Goal: Task Accomplishment & Management: Manage account settings

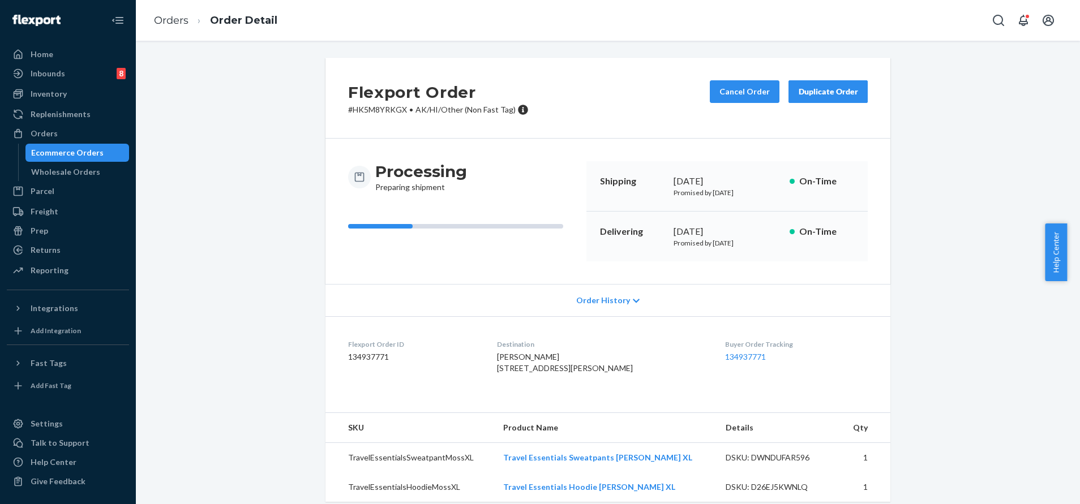
click at [998, 15] on icon "Open Search Box" at bounding box center [998, 20] width 11 height 11
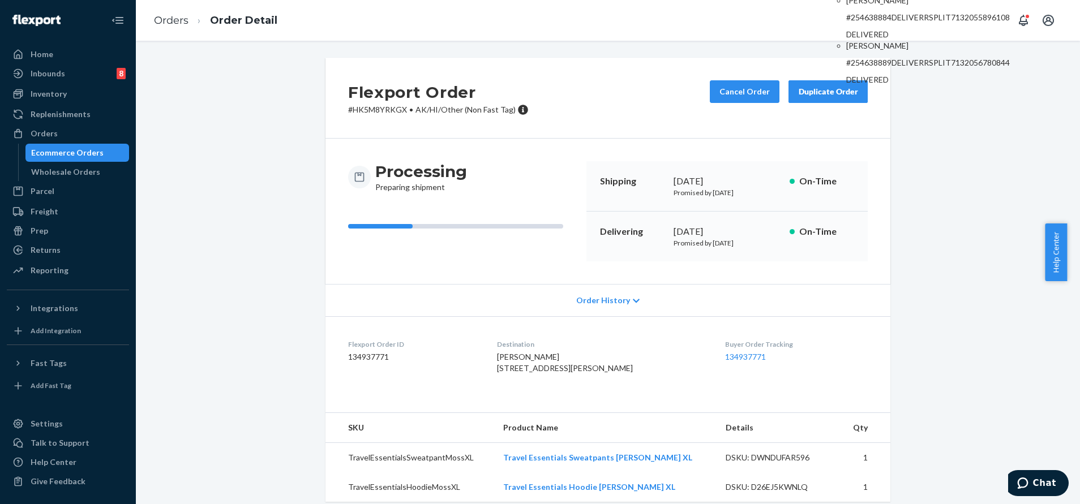
type input "254638884"
click at [915, 23] on p "#254638884DELIVERRSPLIT7132055896108" at bounding box center [928, 17] width 164 height 11
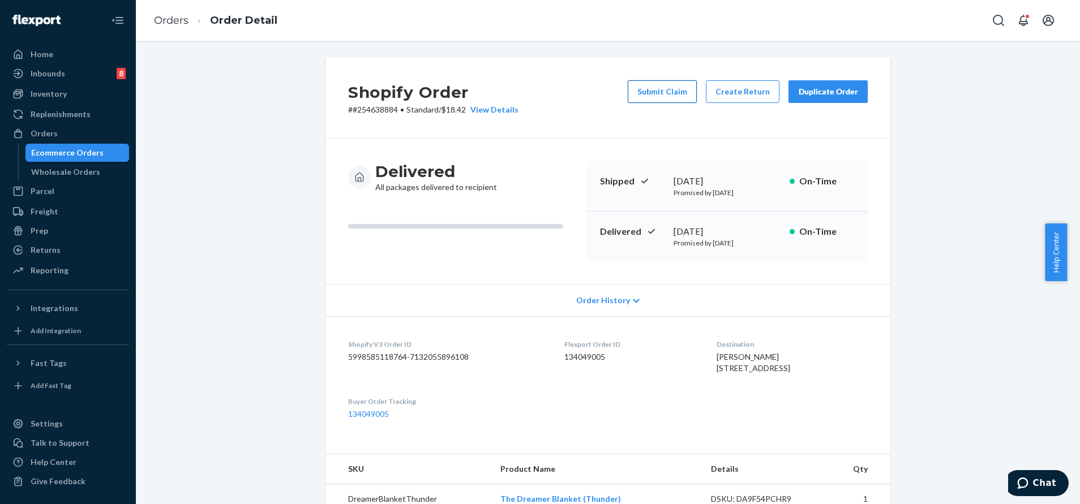
click at [671, 89] on button "Submit Claim" at bounding box center [662, 91] width 69 height 23
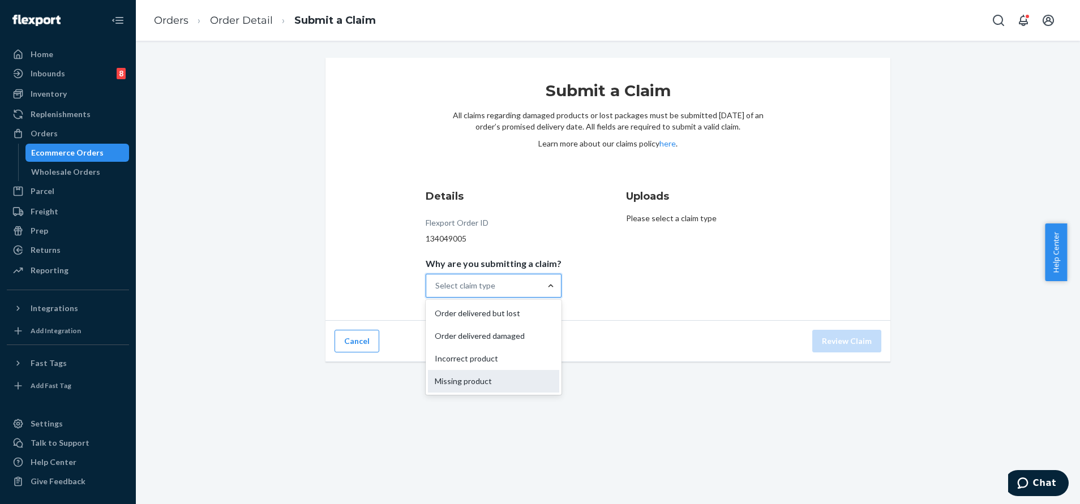
click at [502, 379] on div "Missing product" at bounding box center [493, 381] width 131 height 23
click at [436, 291] on input "Why are you submitting a claim? option Missing product focused, 4 of 4. 4 resul…" at bounding box center [435, 285] width 1 height 11
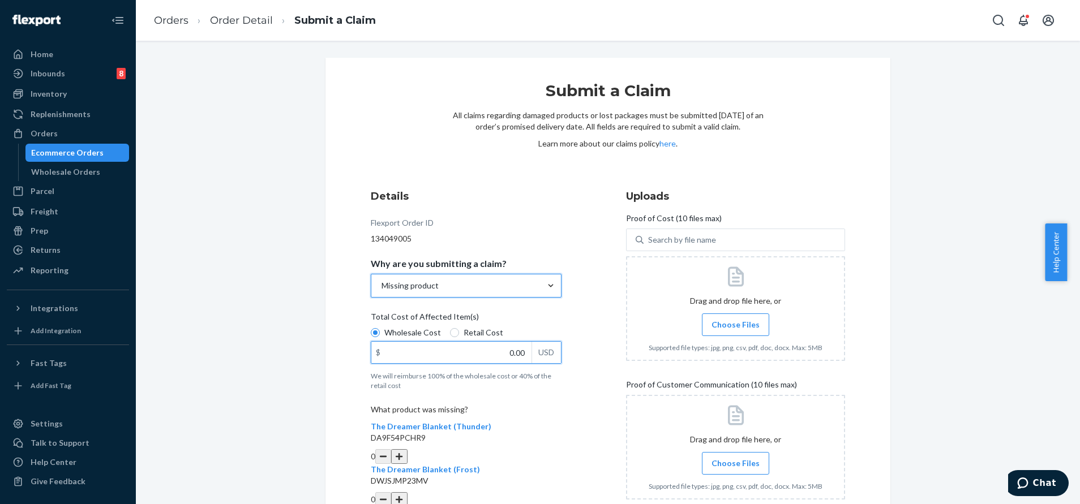
click at [500, 351] on input "0.00" at bounding box center [451, 353] width 160 height 22
paste input "16.99"
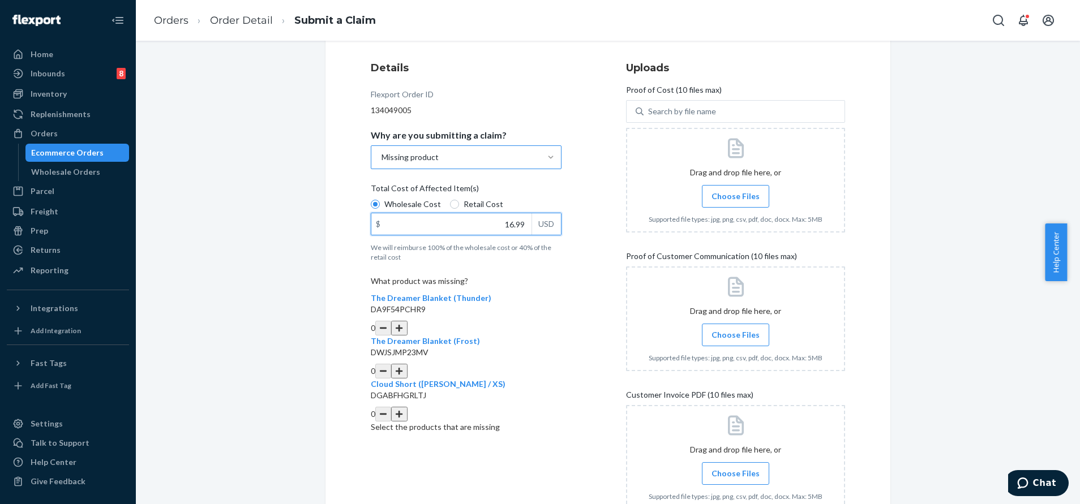
scroll to position [170, 0]
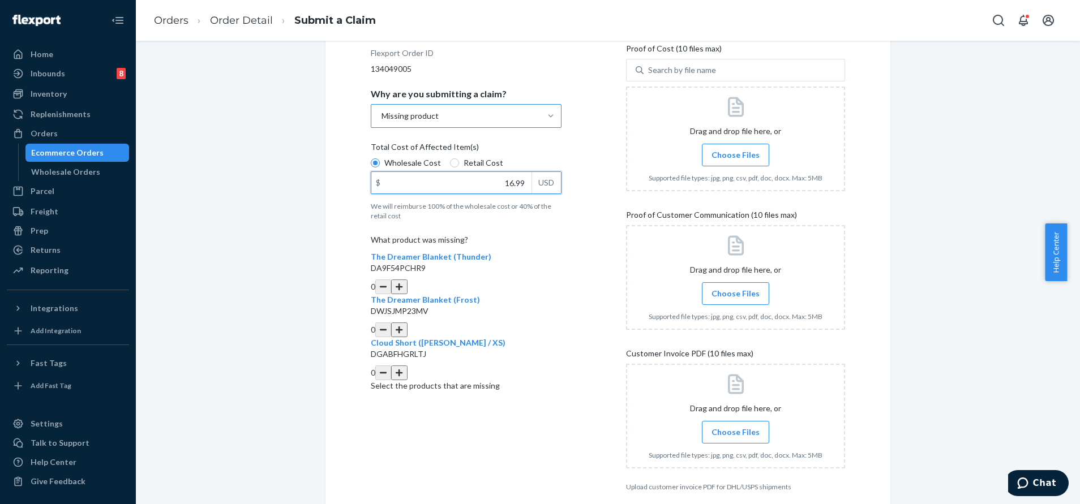
type input "16.99"
click at [407, 323] on button "button" at bounding box center [399, 330] width 16 height 15
click at [731, 154] on span "Choose Files" at bounding box center [735, 154] width 48 height 11
click at [735, 154] on input "Choose Files" at bounding box center [735, 155] width 1 height 12
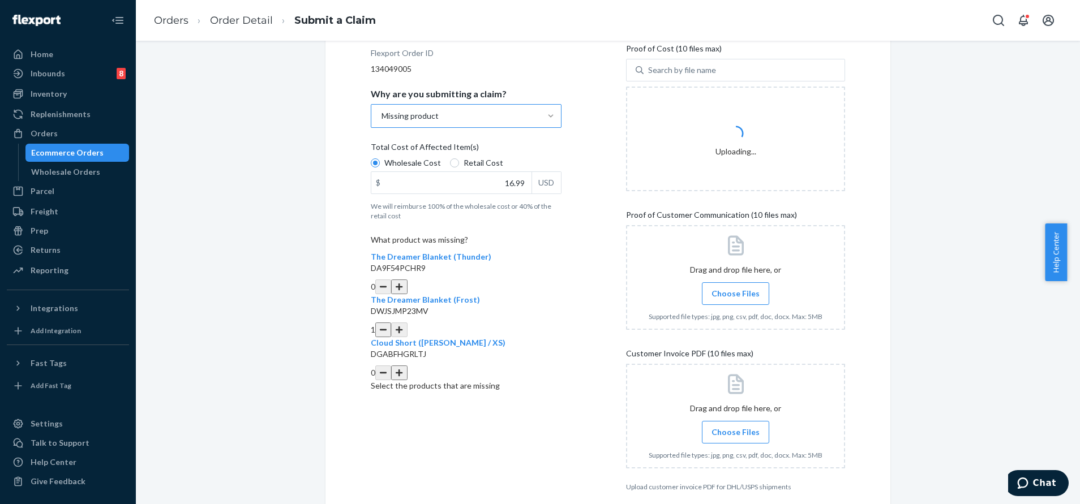
click at [734, 290] on span "Choose Files" at bounding box center [735, 293] width 48 height 11
click at [735, 290] on input "Choose Files" at bounding box center [735, 293] width 1 height 12
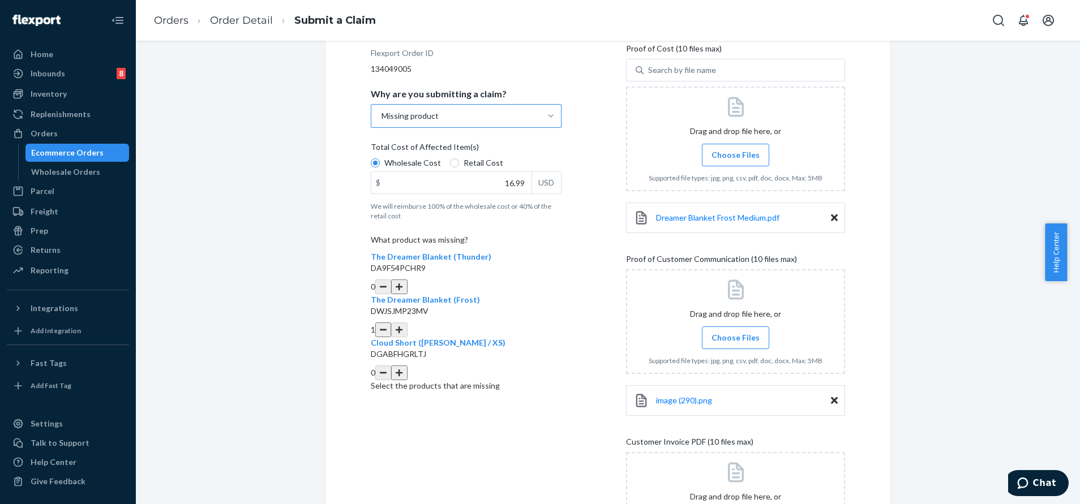
click at [741, 337] on span "Choose Files" at bounding box center [735, 337] width 48 height 11
click at [736, 337] on input "Choose Files" at bounding box center [735, 338] width 1 height 12
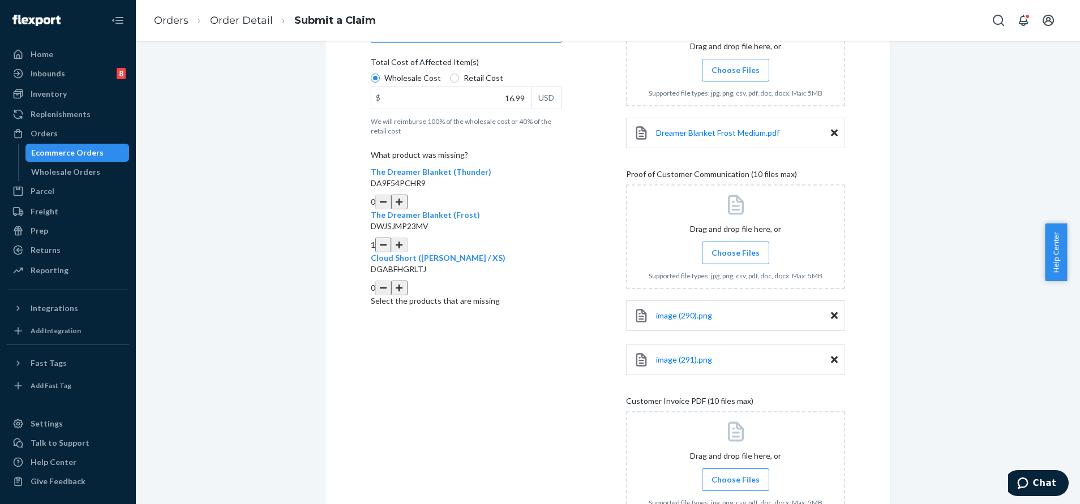
scroll to position [340, 0]
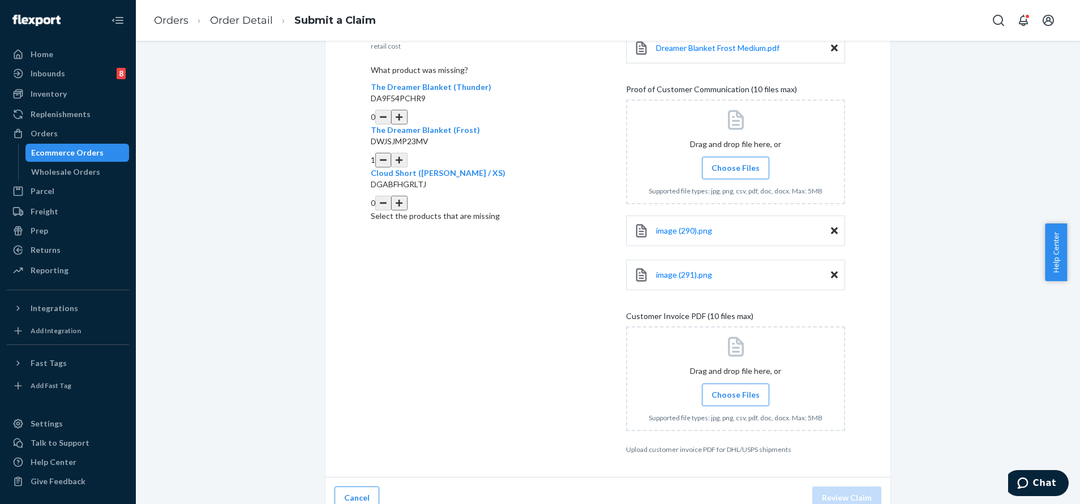
click at [742, 393] on span "Choose Files" at bounding box center [735, 394] width 48 height 11
click at [736, 393] on input "Choose Files" at bounding box center [735, 395] width 1 height 12
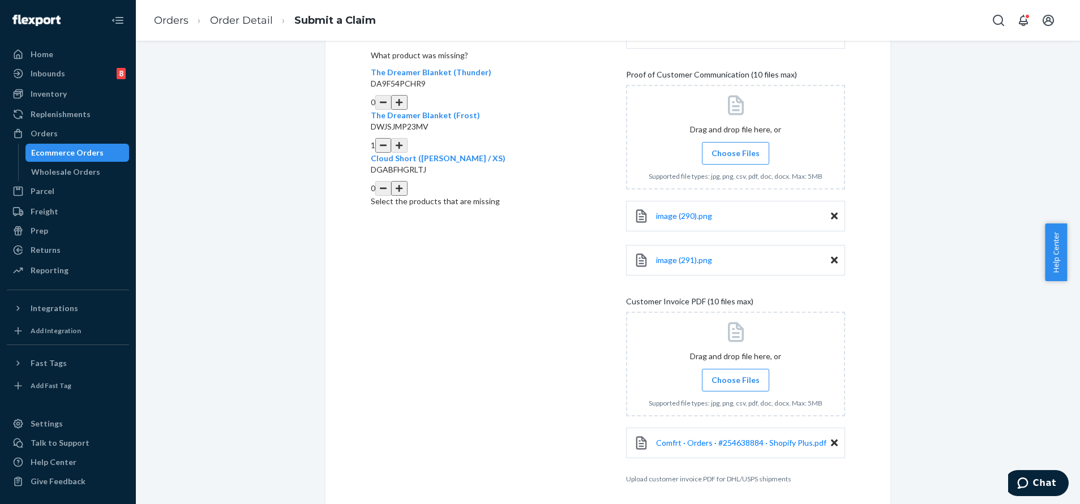
scroll to position [398, 0]
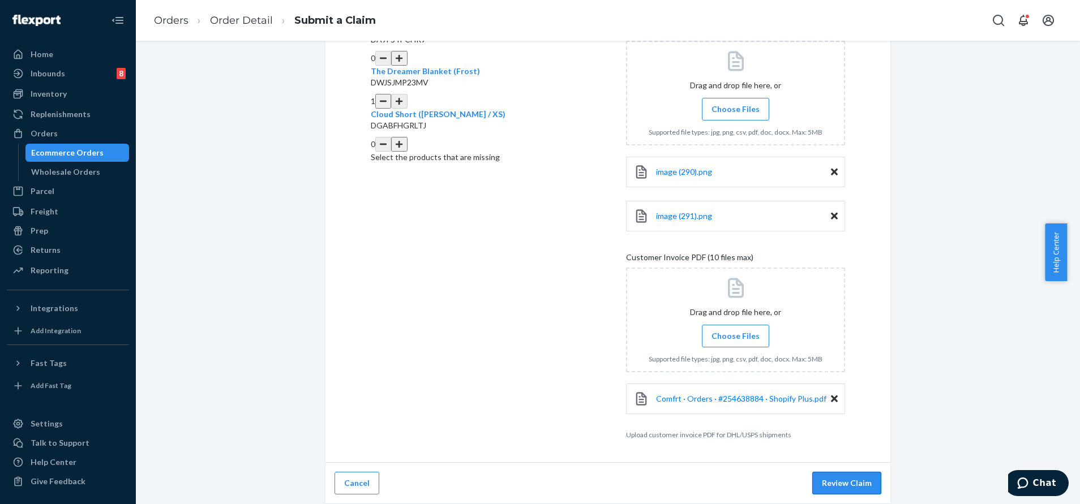
click at [856, 484] on button "Review Claim" at bounding box center [846, 483] width 69 height 23
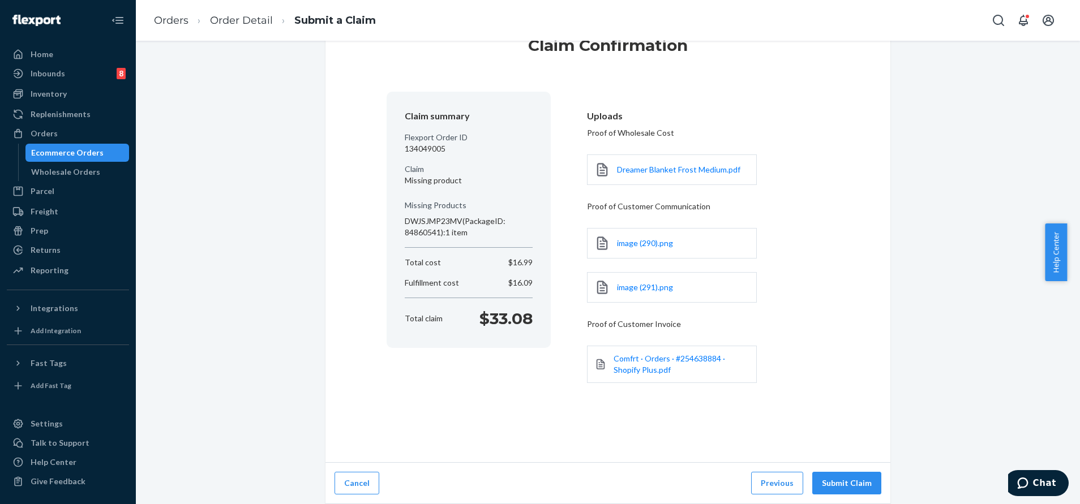
click at [856, 484] on button "Submit Claim" at bounding box center [846, 483] width 69 height 23
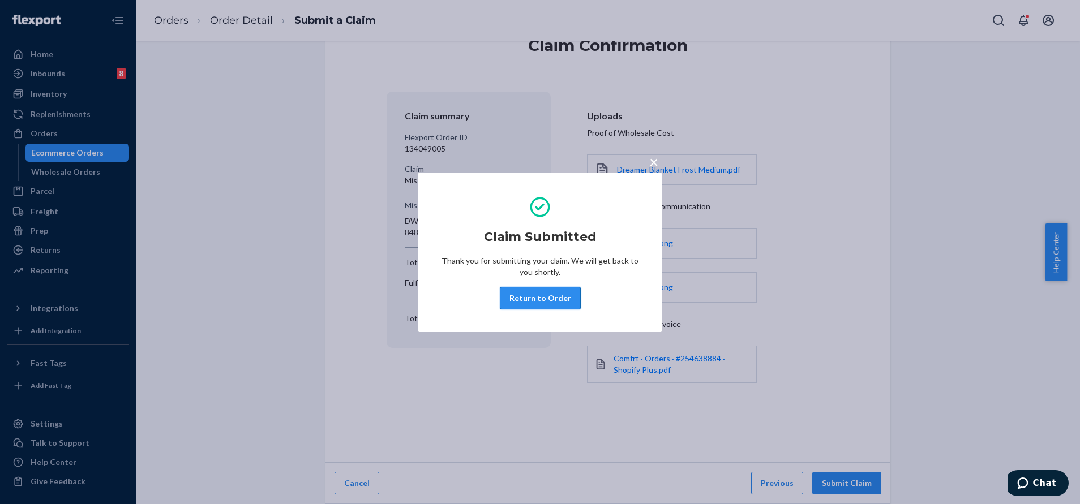
click at [546, 297] on button "Return to Order" at bounding box center [540, 298] width 81 height 23
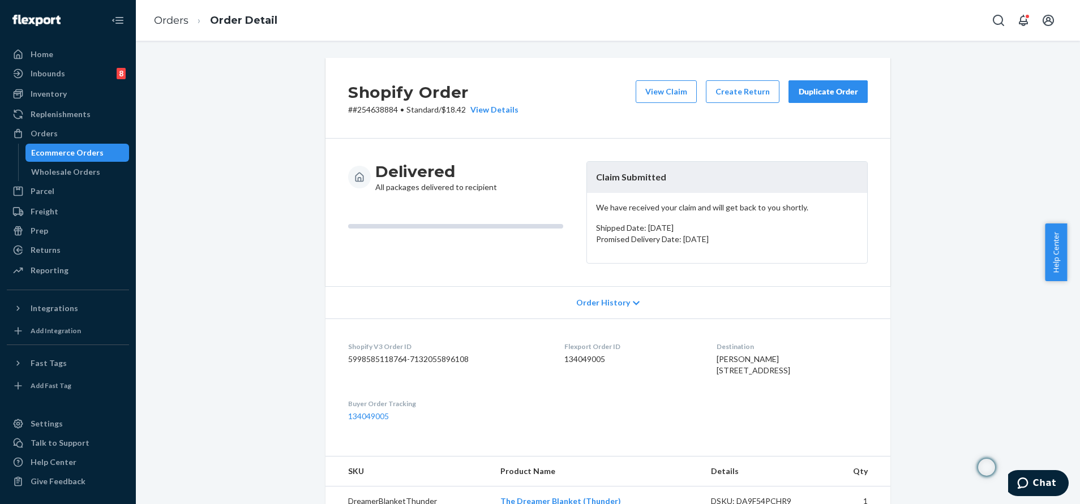
drag, startPoint x: 254, startPoint y: 362, endPoint x: 249, endPoint y: 346, distance: 16.5
click at [987, 23] on button "Open Search Box" at bounding box center [998, 20] width 23 height 23
type input "254440345"
click at [926, 23] on p "#254440345DELIVERRSPLIT7105417281580" at bounding box center [928, 17] width 164 height 11
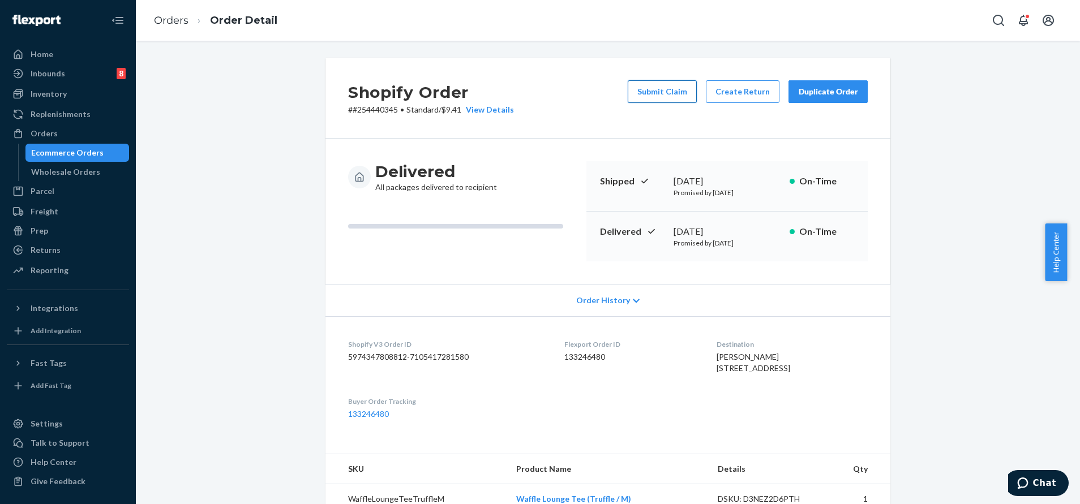
click at [676, 96] on button "Submit Claim" at bounding box center [662, 91] width 69 height 23
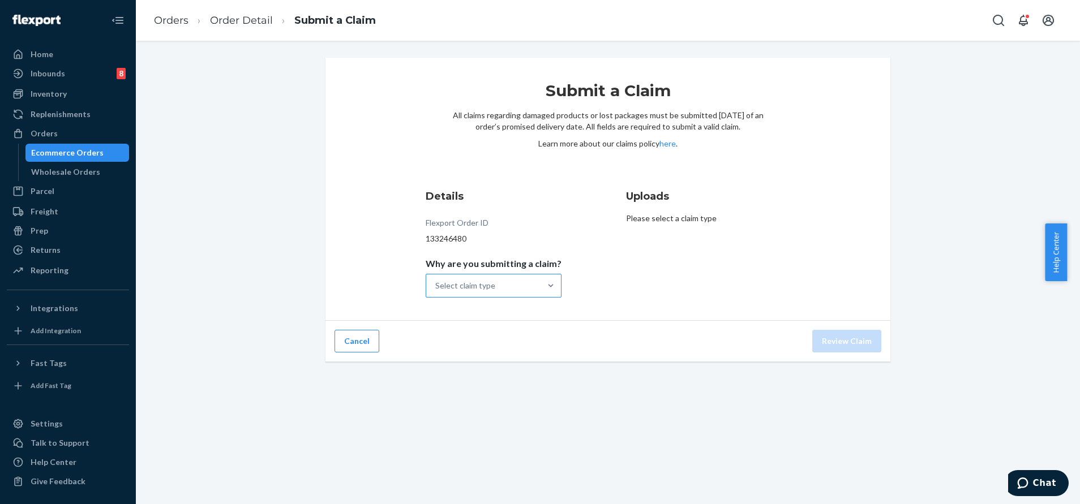
click at [525, 289] on div "Select claim type" at bounding box center [483, 285] width 114 height 23
click at [436, 289] on input "Why are you submitting a claim? Select claim type" at bounding box center [435, 285] width 1 height 11
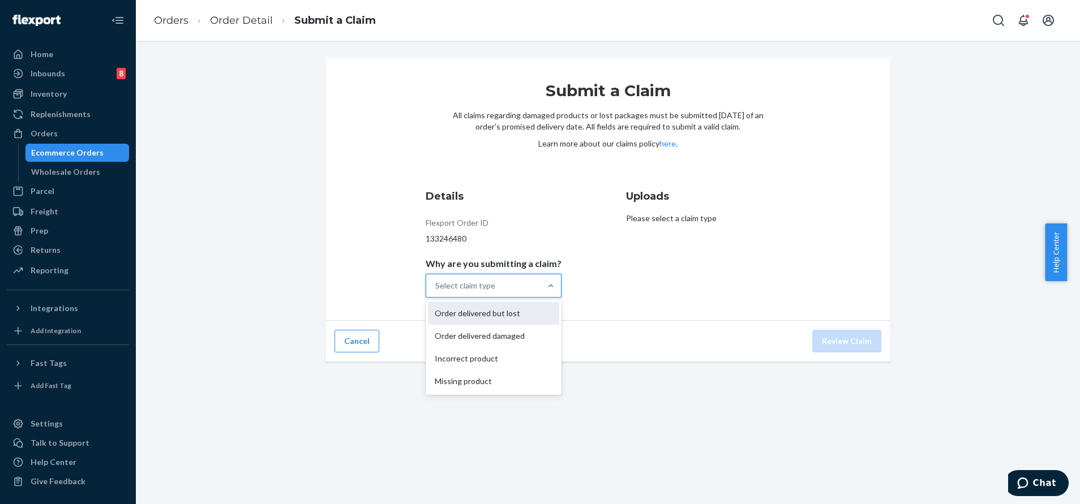
click at [529, 316] on div "Order delivered but lost" at bounding box center [493, 313] width 131 height 23
click at [436, 291] on input "Why are you submitting a claim? option Order delivered but lost focused, 0 of 4…" at bounding box center [435, 285] width 1 height 11
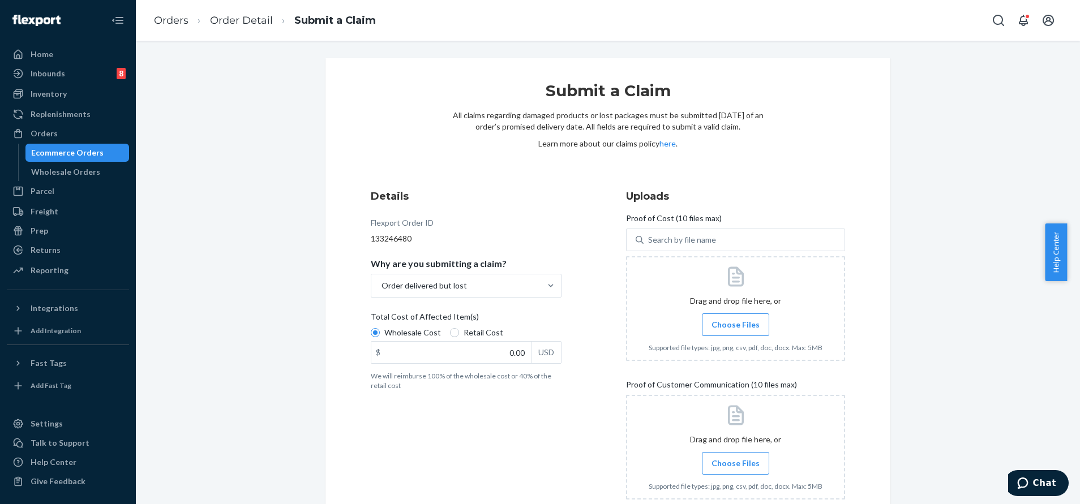
click at [248, 13] on li "Order Detail" at bounding box center [230, 20] width 84 height 15
click at [247, 20] on link "Order Detail" at bounding box center [241, 20] width 63 height 12
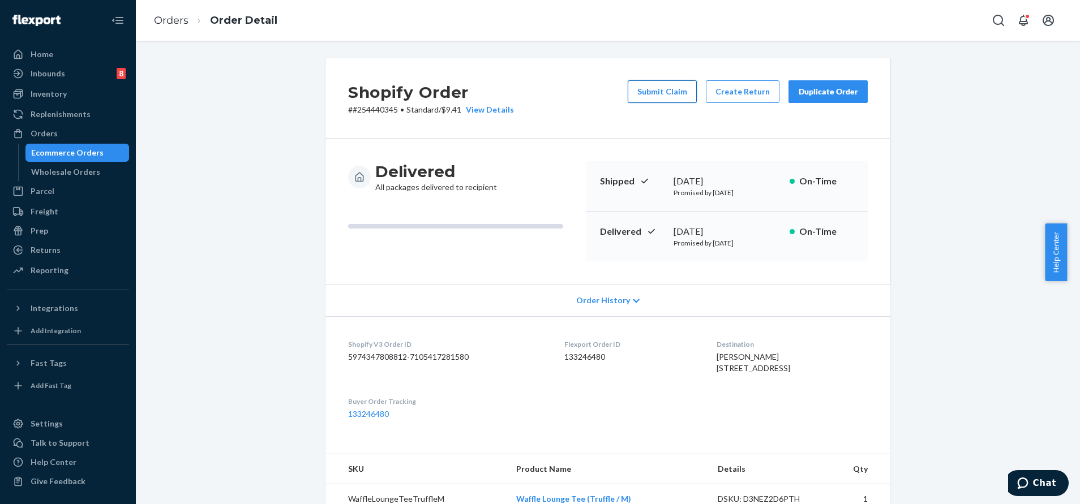
click at [677, 89] on button "Submit Claim" at bounding box center [662, 91] width 69 height 23
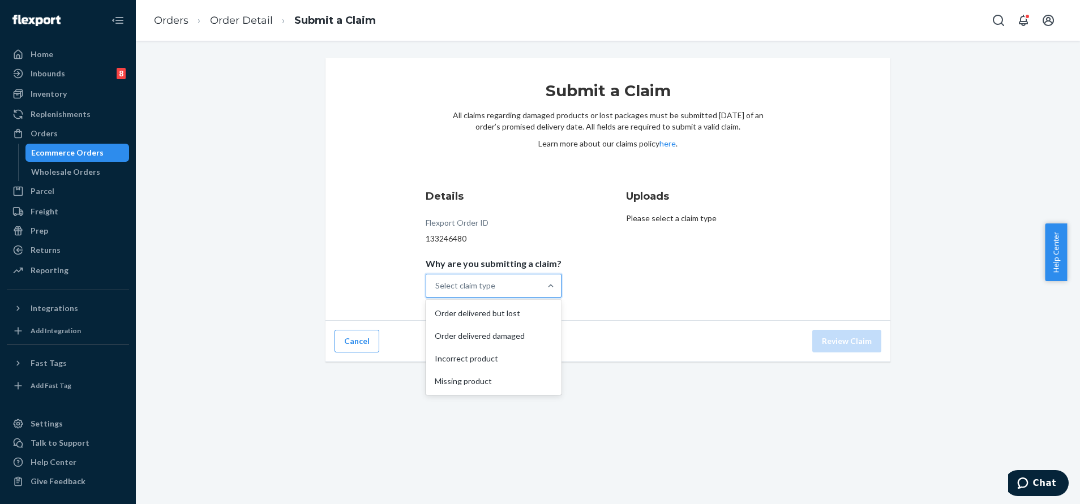
click at [509, 291] on div "Select claim type" at bounding box center [483, 285] width 114 height 23
click at [436, 291] on input "Why are you submitting a claim? option Order delivered but lost focused, 1 of 4…" at bounding box center [435, 285] width 1 height 11
click at [486, 277] on div "Select claim type" at bounding box center [483, 285] width 114 height 23
click at [436, 280] on input "Why are you submitting a claim? 0 results available. Select is focused ,type to…" at bounding box center [435, 285] width 1 height 11
click at [512, 317] on div "Order delivered but lost" at bounding box center [493, 313] width 131 height 23
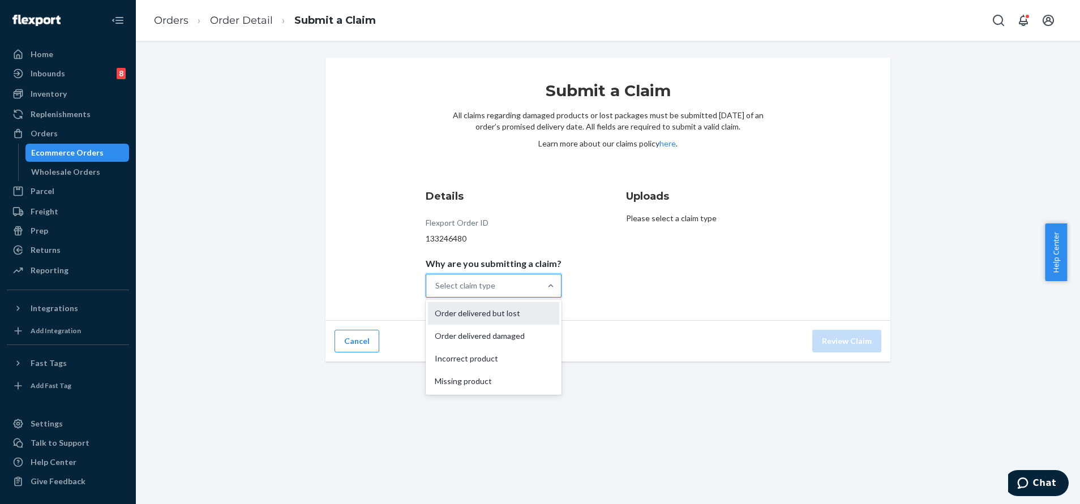
click at [436, 291] on input "Why are you submitting a claim? option Order delivered but lost focused, 1 of 4…" at bounding box center [435, 285] width 1 height 11
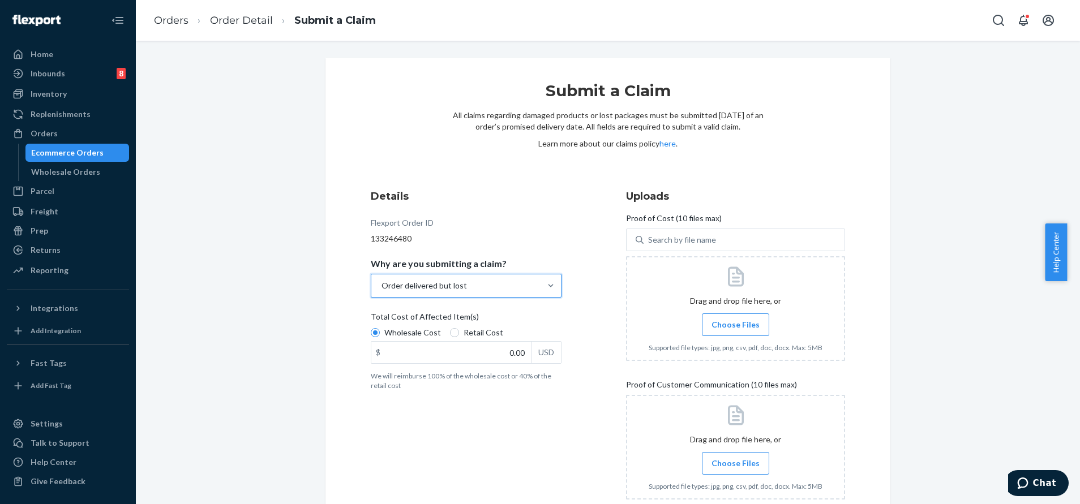
click at [497, 365] on div "Wholesale Cost Retail Cost $ 0.00 USD" at bounding box center [466, 347] width 191 height 40
click at [380, 337] on input "Wholesale Cost" at bounding box center [375, 332] width 9 height 9
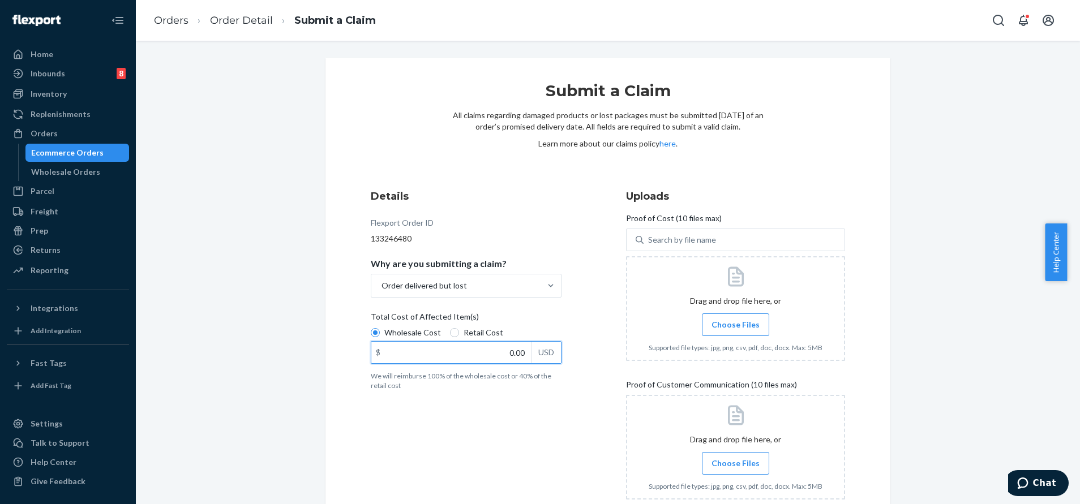
click at [498, 357] on input "0.00" at bounding box center [451, 353] width 160 height 22
type input "87.00"
click at [726, 325] on span "Choose Files" at bounding box center [735, 324] width 48 height 11
click at [735, 325] on input "Choose Files" at bounding box center [735, 325] width 1 height 12
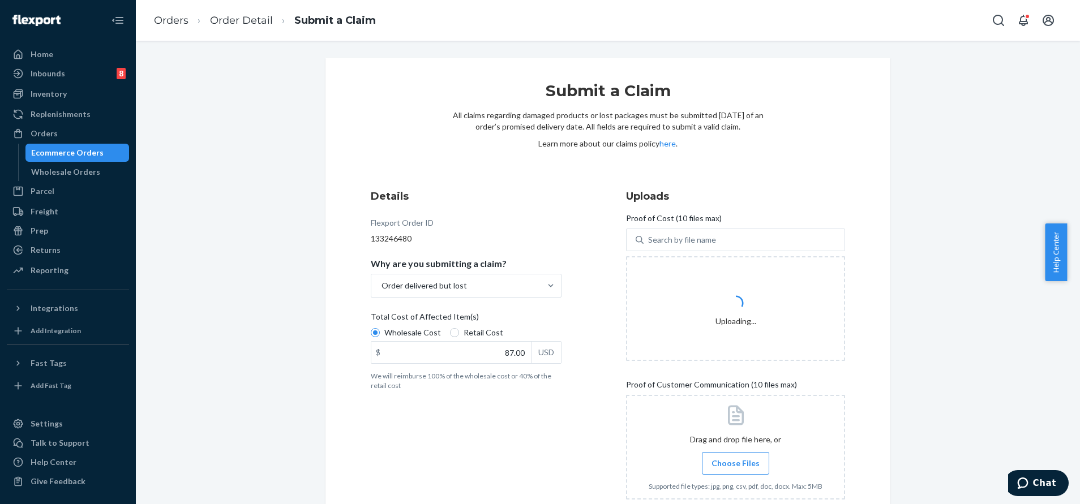
scroll to position [69, 0]
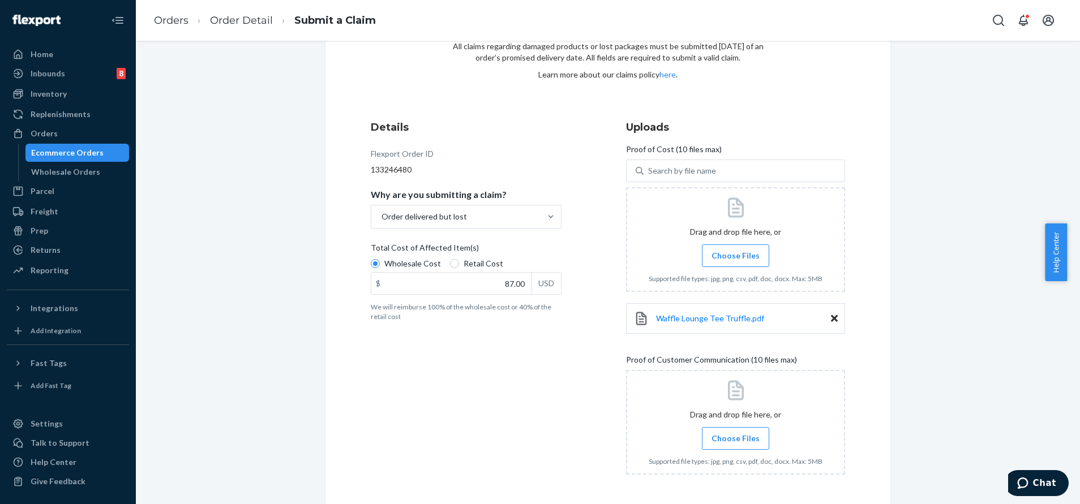
click at [739, 249] on label "Choose Files" at bounding box center [735, 255] width 67 height 23
click at [736, 250] on input "Choose Files" at bounding box center [735, 256] width 1 height 12
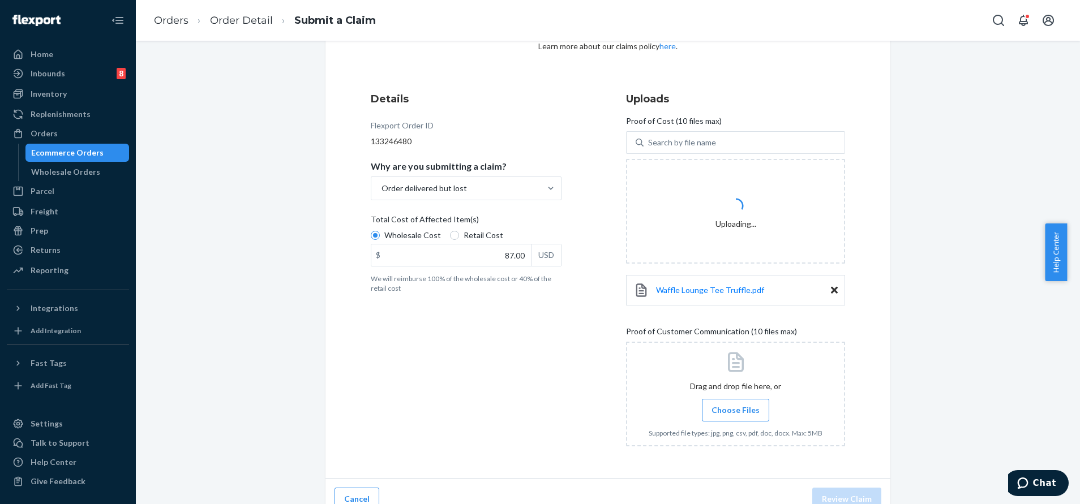
scroll to position [113, 0]
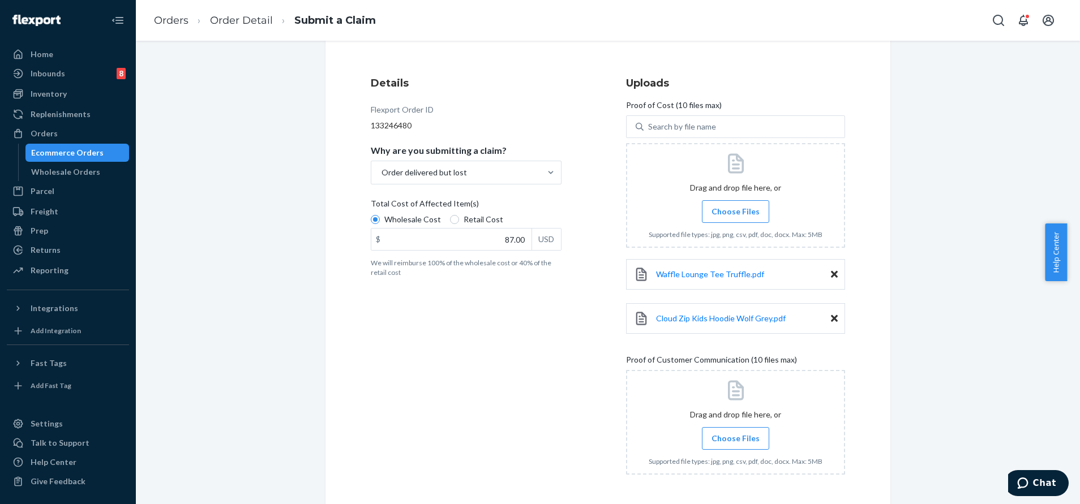
click at [717, 433] on span "Choose Files" at bounding box center [735, 438] width 48 height 11
click at [735, 433] on input "Choose Files" at bounding box center [735, 438] width 1 height 12
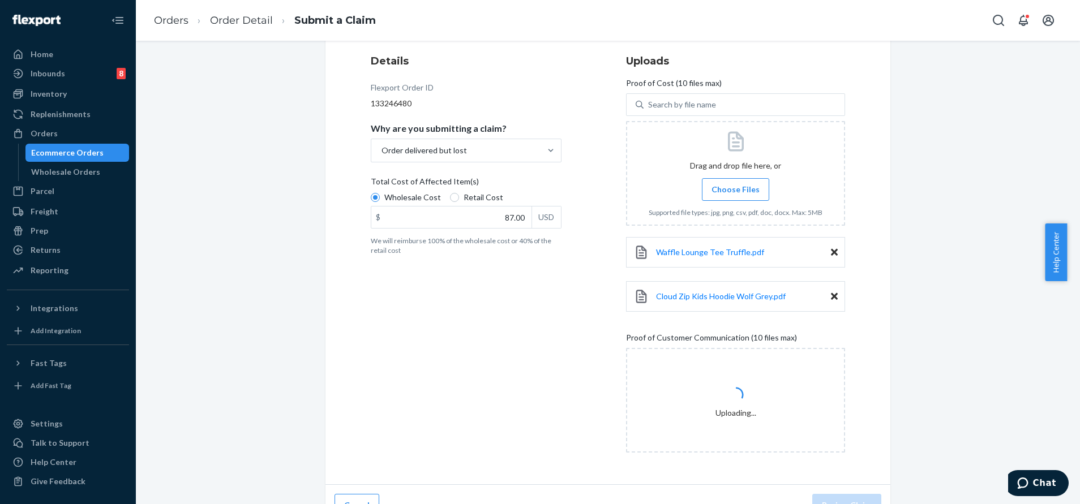
scroll to position [157, 0]
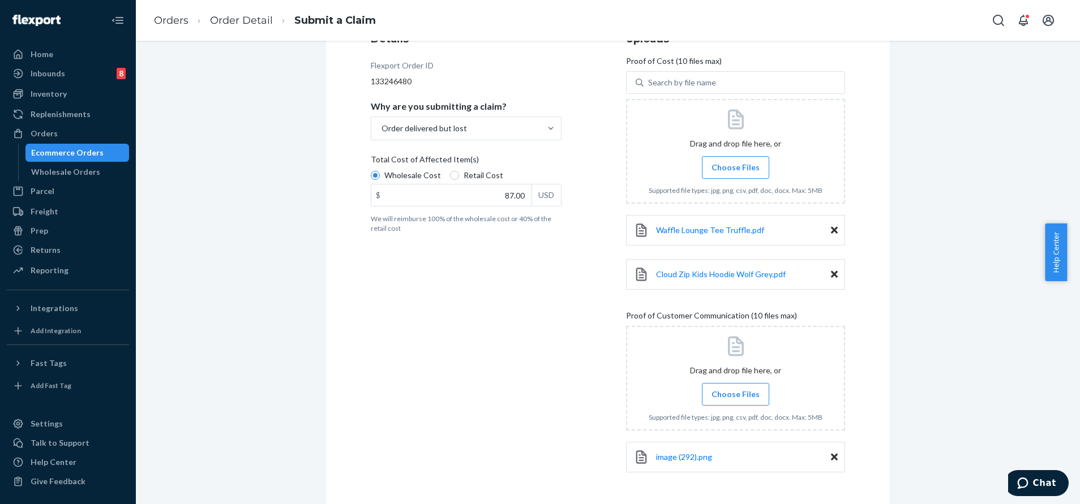
drag, startPoint x: 737, startPoint y: 368, endPoint x: 737, endPoint y: 376, distance: 7.9
click at [737, 376] on div at bounding box center [735, 378] width 219 height 105
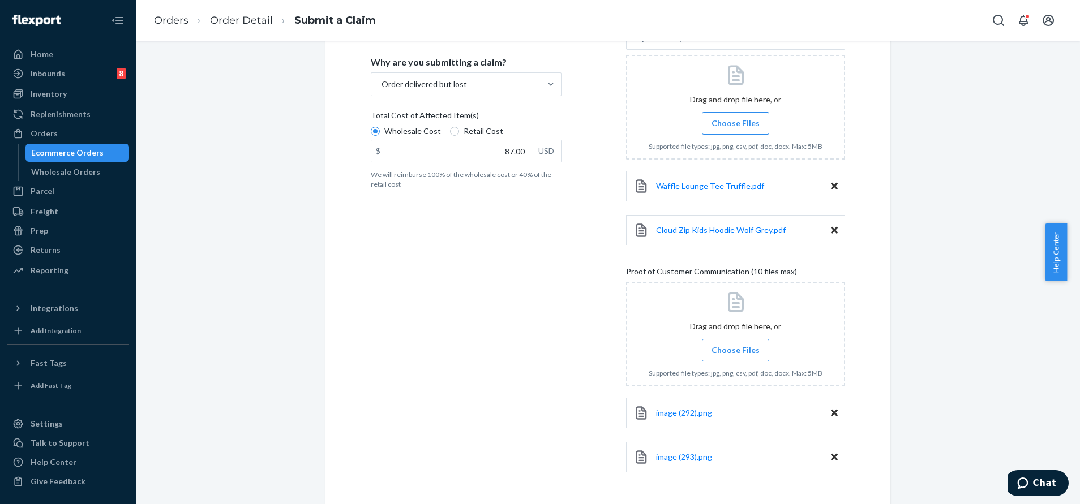
click at [740, 340] on label "Choose Files" at bounding box center [735, 350] width 67 height 23
click at [736, 344] on input "Choose Files" at bounding box center [735, 350] width 1 height 12
click at [831, 454] on icon at bounding box center [834, 457] width 7 height 10
click at [831, 416] on icon at bounding box center [834, 413] width 7 height 7
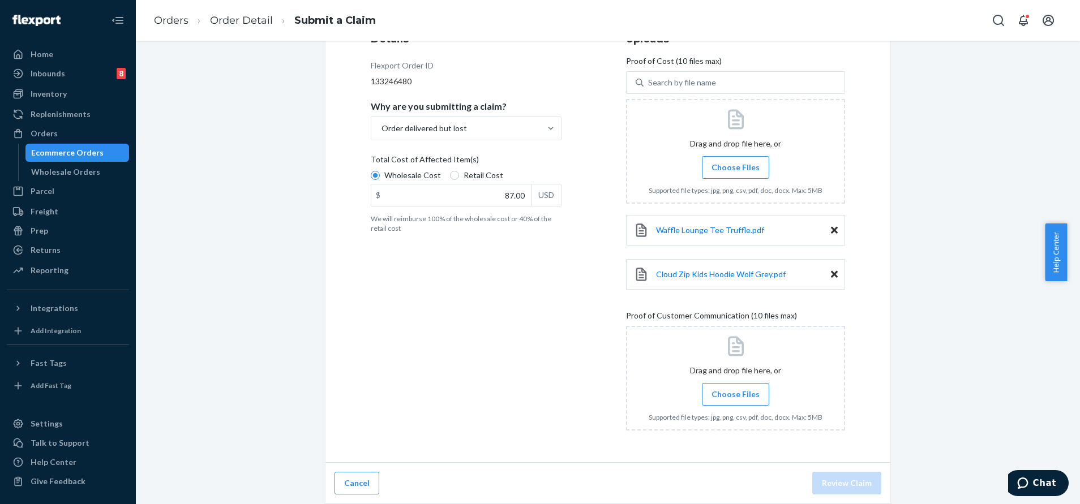
click at [739, 398] on span "Choose Files" at bounding box center [735, 394] width 48 height 11
click at [736, 398] on input "Choose Files" at bounding box center [735, 394] width 1 height 12
click at [719, 393] on span "Choose Files" at bounding box center [735, 394] width 48 height 11
click at [735, 393] on input "Choose Files" at bounding box center [735, 394] width 1 height 12
click at [712, 396] on span "Choose Files" at bounding box center [735, 394] width 48 height 11
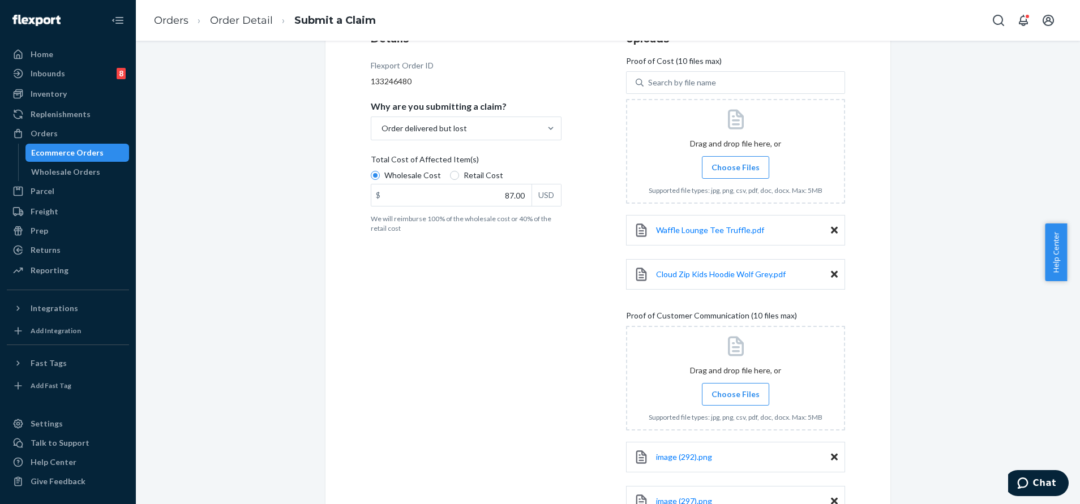
click at [735, 396] on input "Choose Files" at bounding box center [735, 394] width 1 height 12
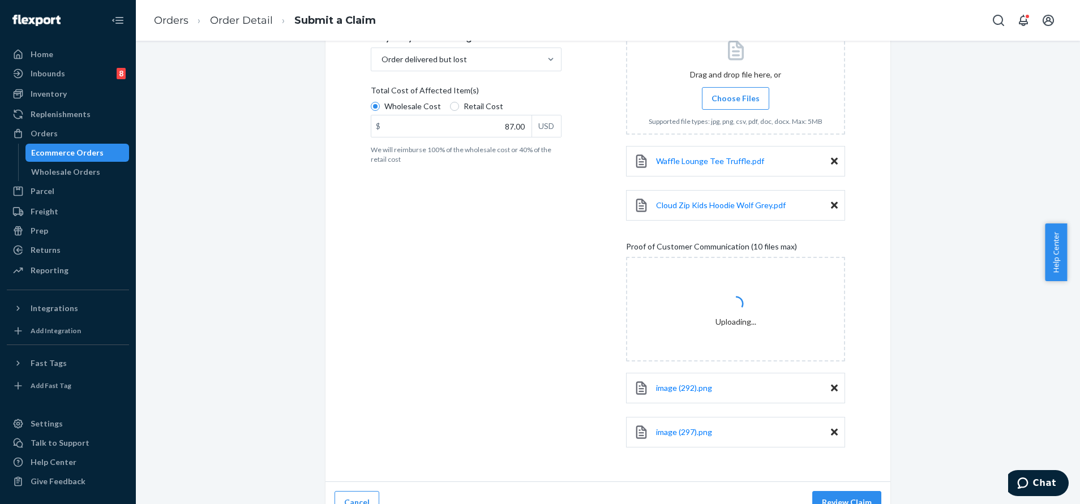
scroll to position [242, 0]
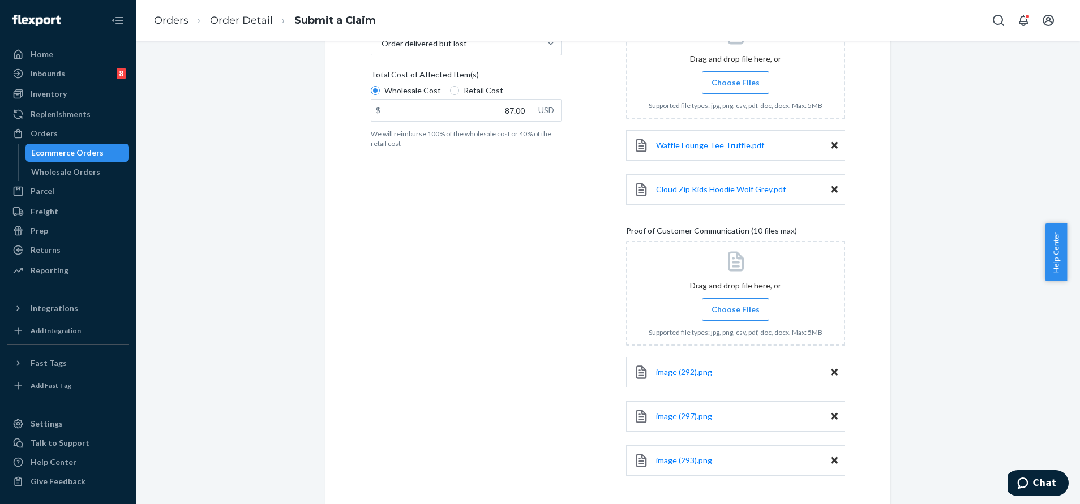
click at [745, 300] on label "Choose Files" at bounding box center [735, 309] width 67 height 23
click at [736, 303] on input "Choose Files" at bounding box center [735, 309] width 1 height 12
click at [742, 300] on label "Choose Files" at bounding box center [735, 309] width 67 height 23
click at [736, 303] on input "Choose Files" at bounding box center [735, 309] width 1 height 12
click at [731, 306] on span "Choose Files" at bounding box center [735, 309] width 48 height 11
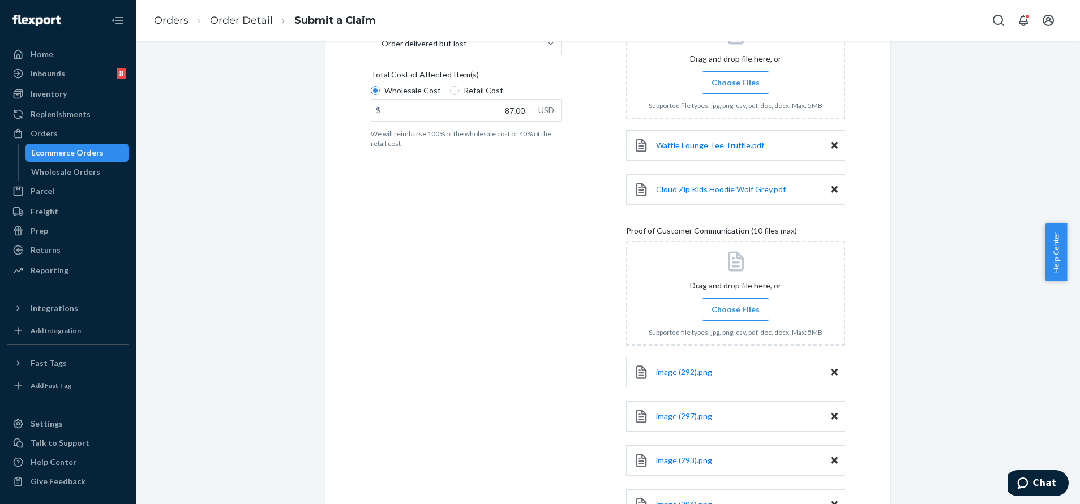
click at [735, 306] on input "Choose Files" at bounding box center [735, 309] width 1 height 12
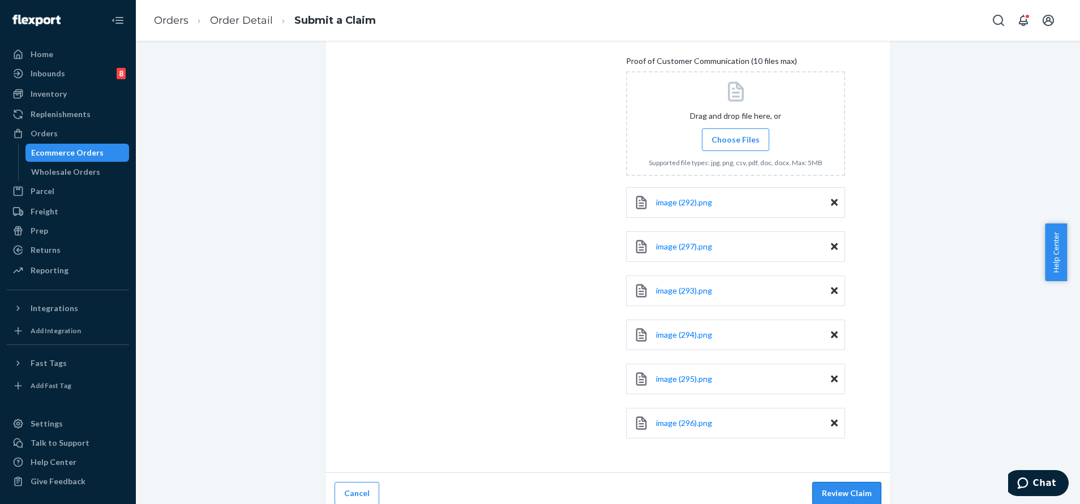
scroll to position [422, 0]
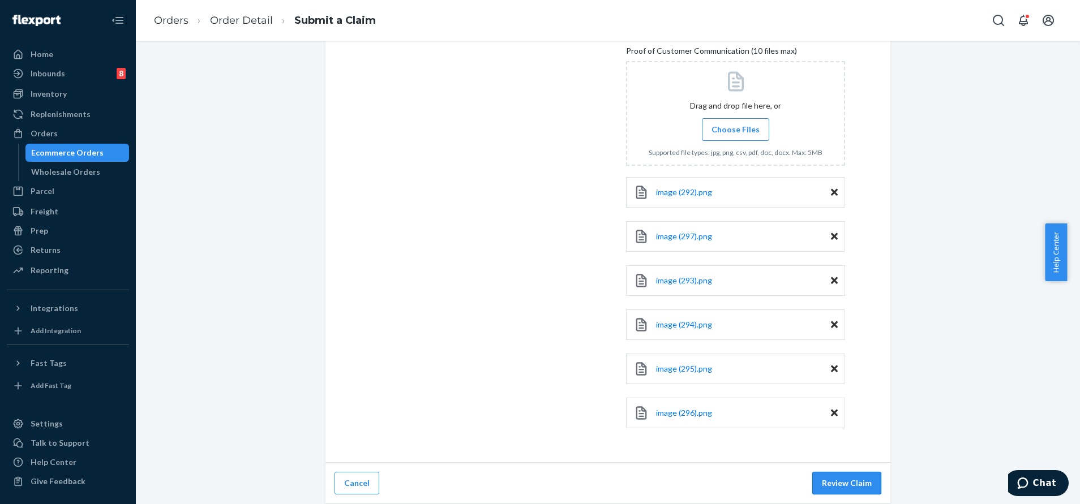
click at [857, 473] on button "Review Claim" at bounding box center [846, 483] width 69 height 23
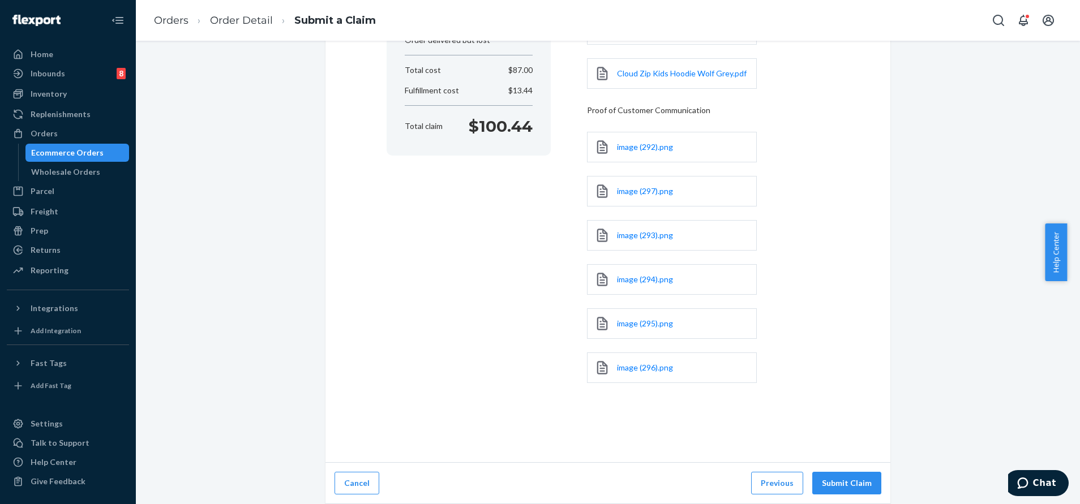
scroll to position [186, 0]
click at [854, 479] on button "Submit Claim" at bounding box center [846, 483] width 69 height 23
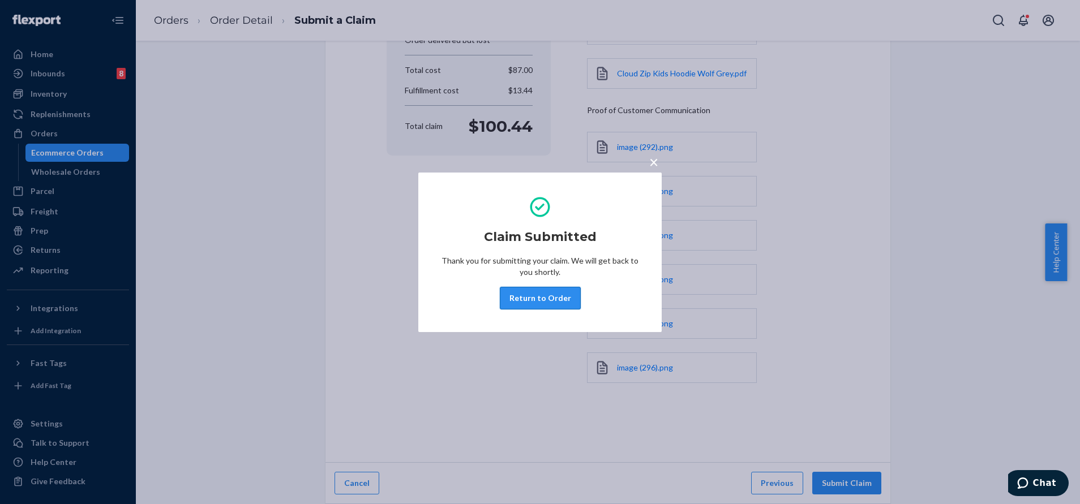
click at [563, 301] on button "Return to Order" at bounding box center [540, 298] width 81 height 23
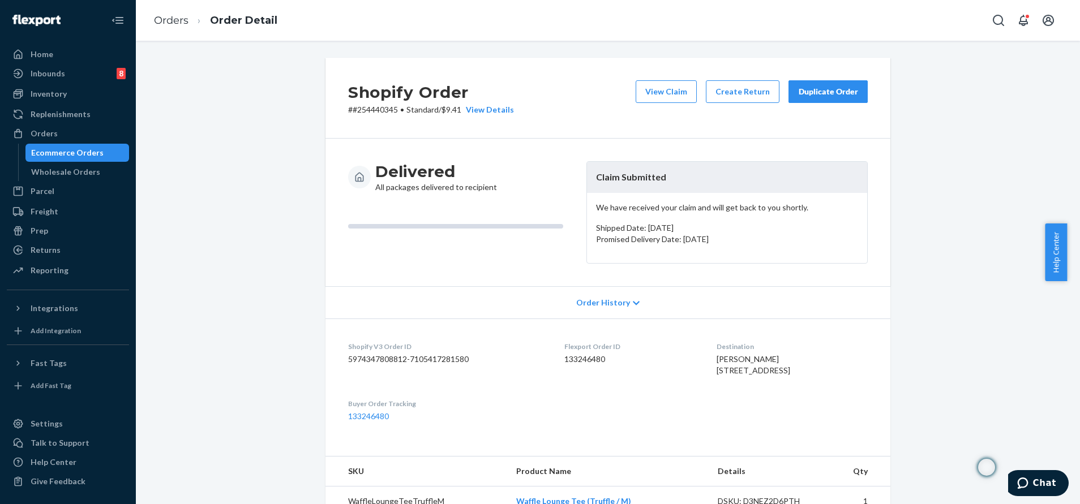
click at [985, 21] on div "Orders Order Detail" at bounding box center [608, 20] width 944 height 41
click at [994, 21] on icon "Open Search Box" at bounding box center [998, 21] width 14 height 14
type input "254478485"
click at [939, 23] on p "#254478485DELIVERRSPLIT7111412744236" at bounding box center [928, 17] width 164 height 11
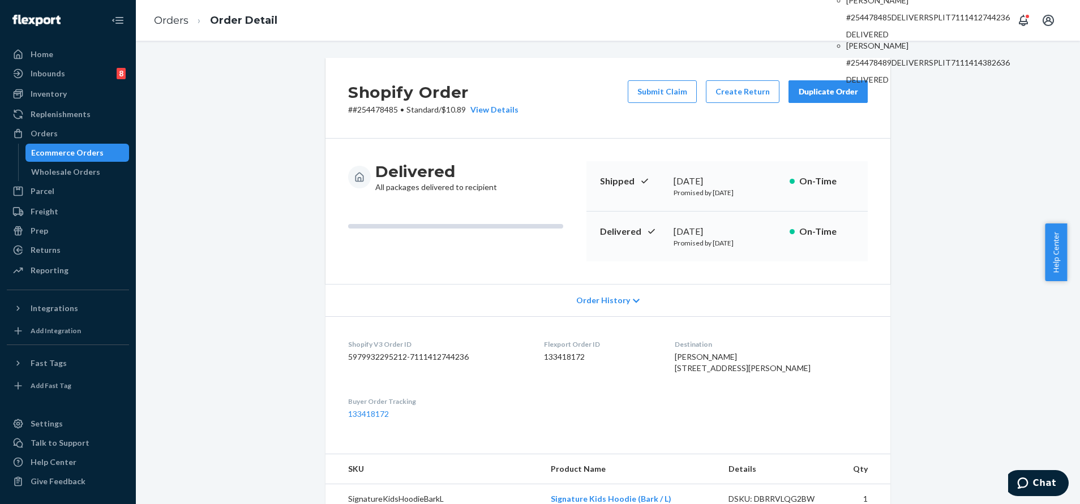
click at [613, 140] on div "Delivered All packages delivered to recipient Shipped [DATE] Promised by [DATE]…" at bounding box center [607, 211] width 565 height 145
click at [798, 93] on div "Duplicate Order" at bounding box center [828, 91] width 60 height 11
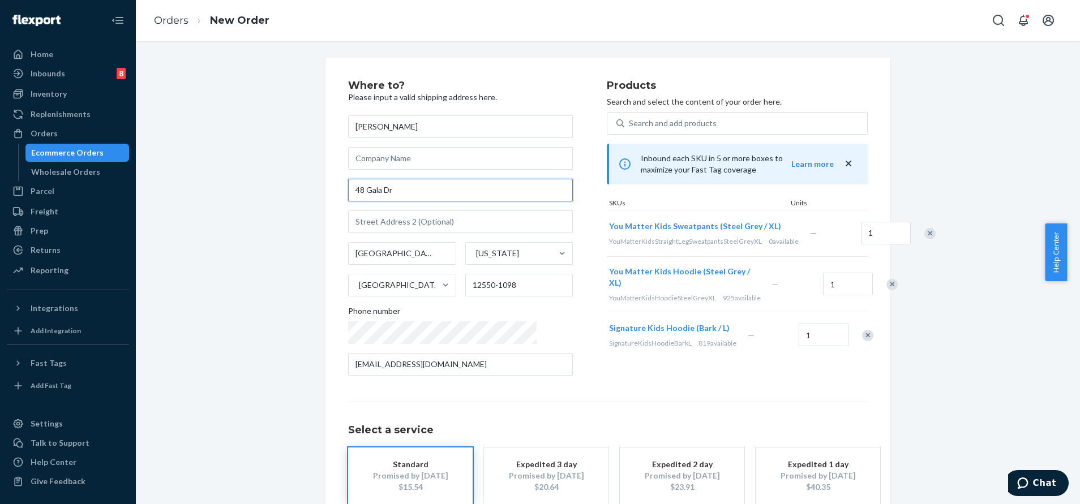
click at [467, 193] on input "48 Gala Dr" at bounding box center [460, 190] width 225 height 23
paste input ", [GEOGRAPHIC_DATA], [GEOGRAPHIC_DATA], 12550, [GEOGRAPHIC_DATA]"
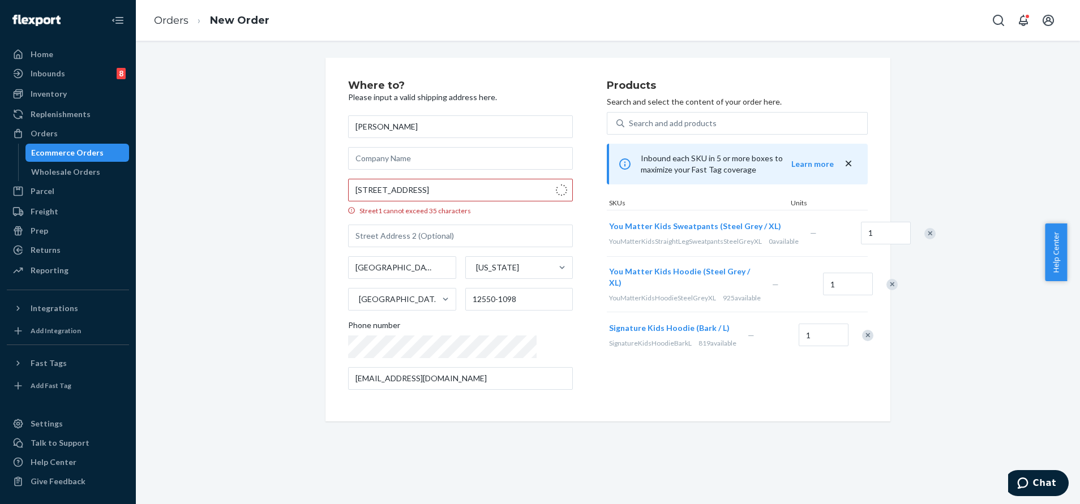
type input "48 Gala Dr"
type input "12550"
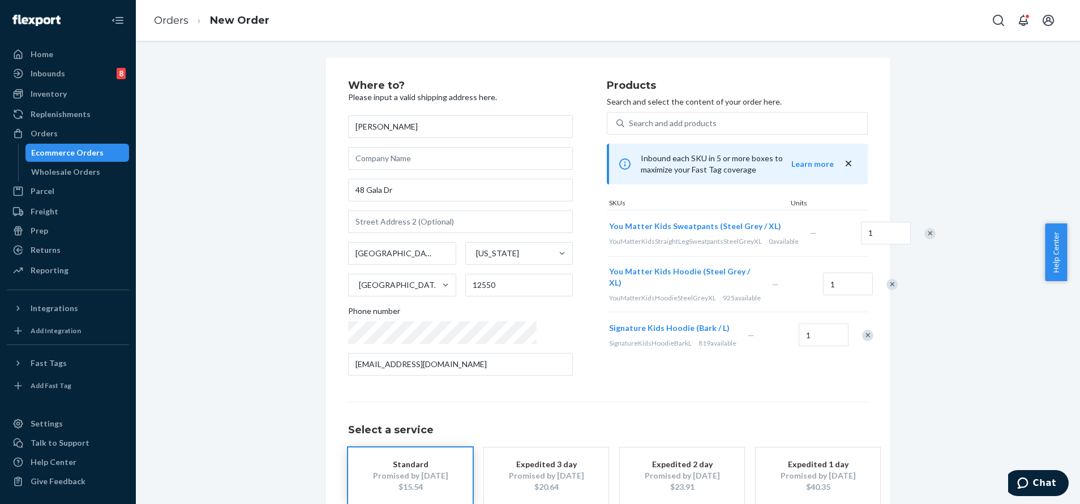
click at [924, 239] on div "Remove Item" at bounding box center [929, 233] width 11 height 11
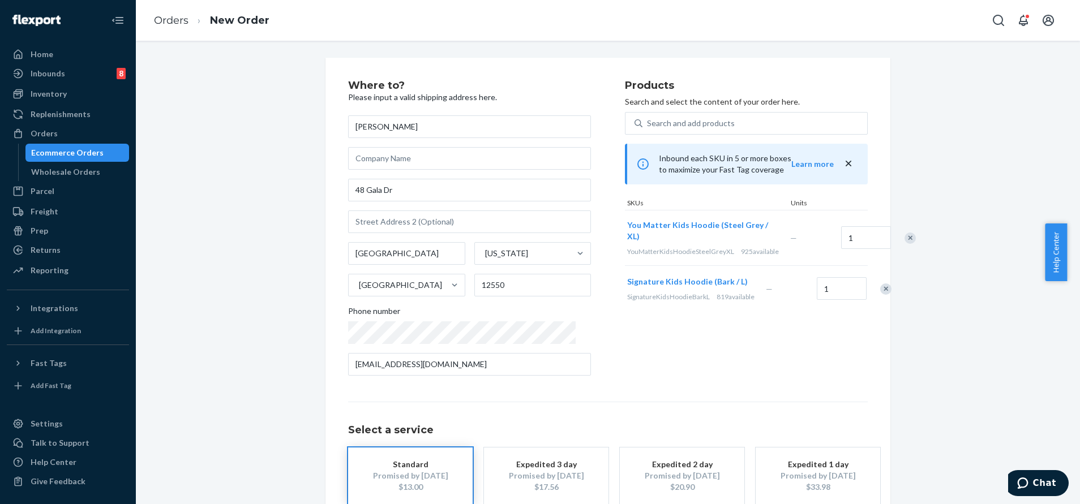
click at [880, 295] on div "Remove Item" at bounding box center [885, 289] width 11 height 11
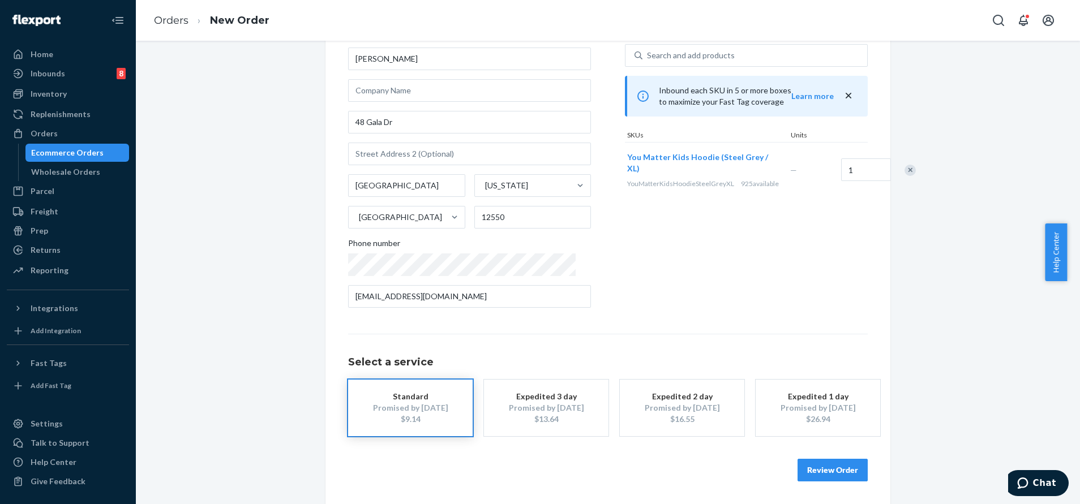
click at [819, 471] on button "Review Order" at bounding box center [832, 470] width 70 height 23
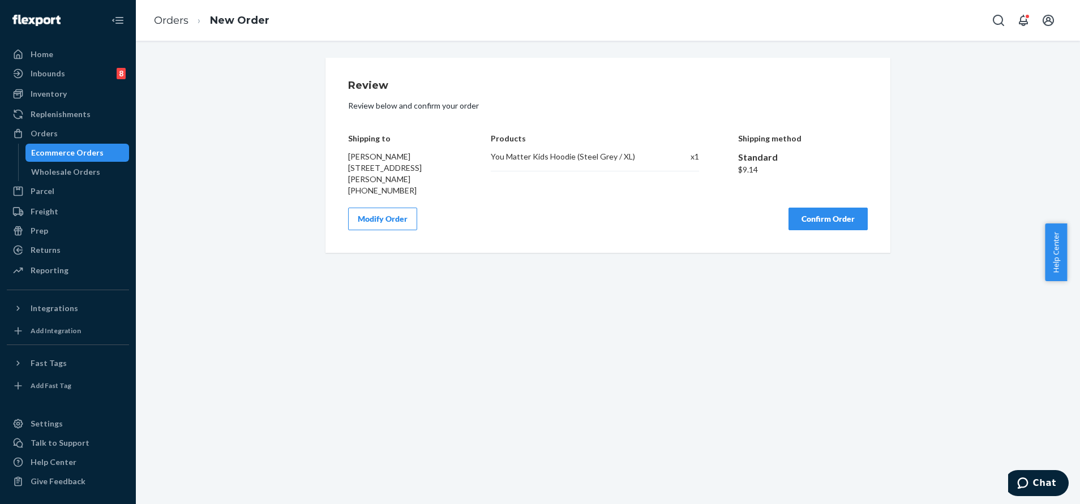
click at [846, 216] on button "Confirm Order" at bounding box center [827, 219] width 79 height 23
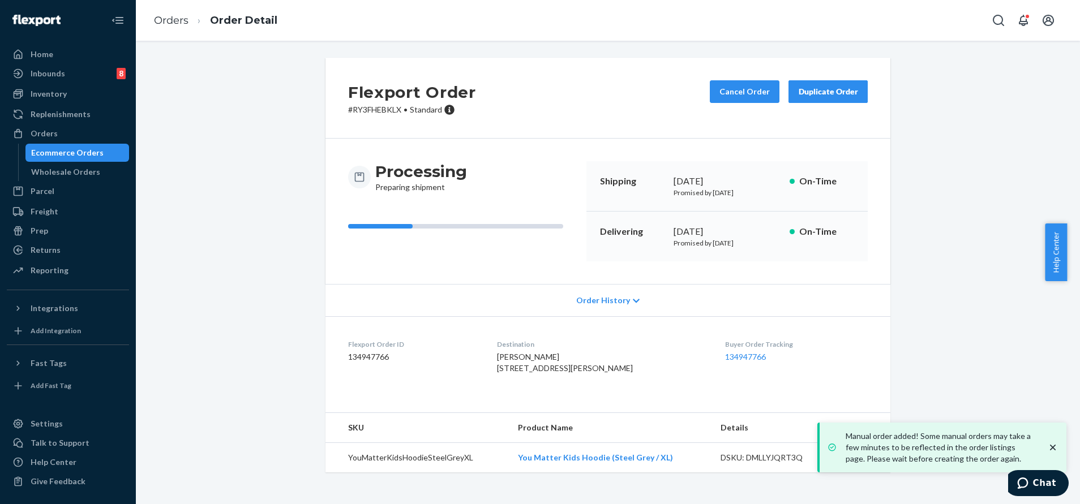
drag, startPoint x: 1051, startPoint y: 448, endPoint x: 1043, endPoint y: 432, distance: 18.2
click at [1052, 448] on icon "close toast" at bounding box center [1053, 448] width 6 height 6
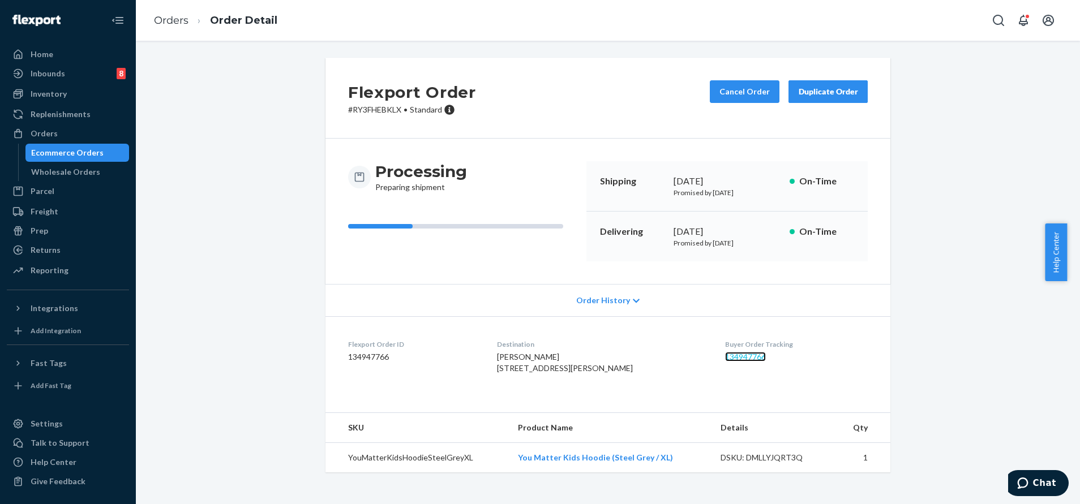
click at [727, 356] on link "134947766" at bounding box center [745, 357] width 41 height 10
click at [1005, 23] on icon "Open Search Box" at bounding box center [998, 21] width 14 height 14
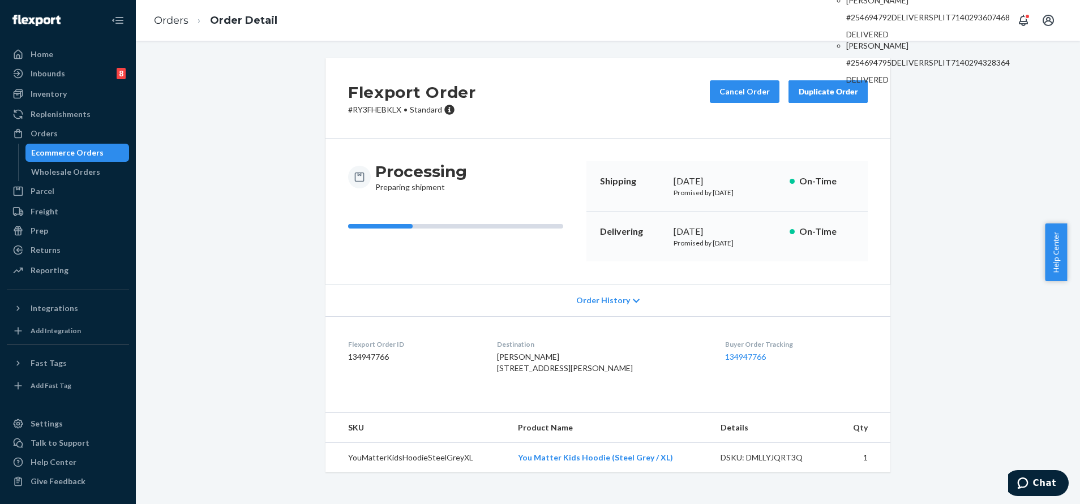
type input "254694792"
click at [932, 6] on p "[PERSON_NAME]" at bounding box center [928, 0] width 164 height 11
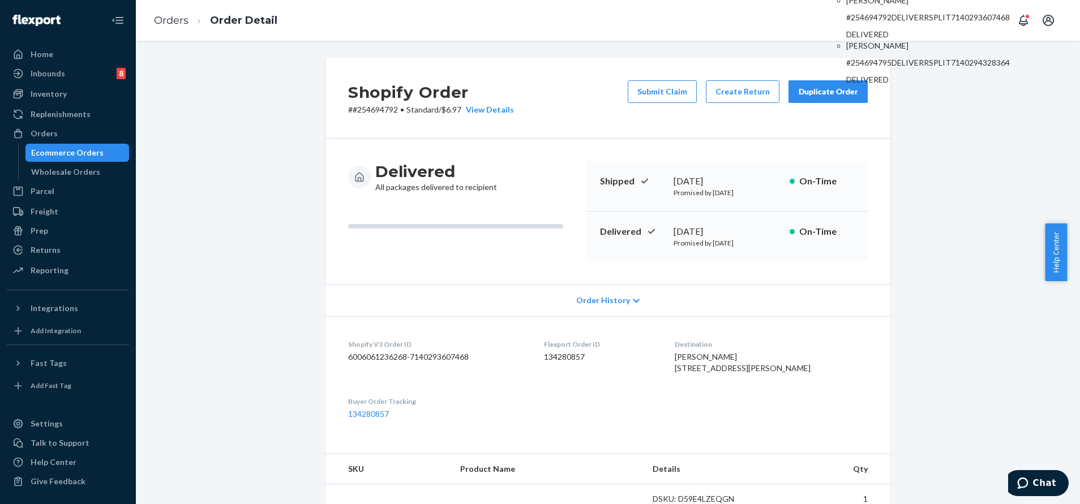
click at [664, 131] on div "Shopify Order # #254694792 • Standard / $6.97 View Details Submit Claim Create …" at bounding box center [607, 98] width 565 height 81
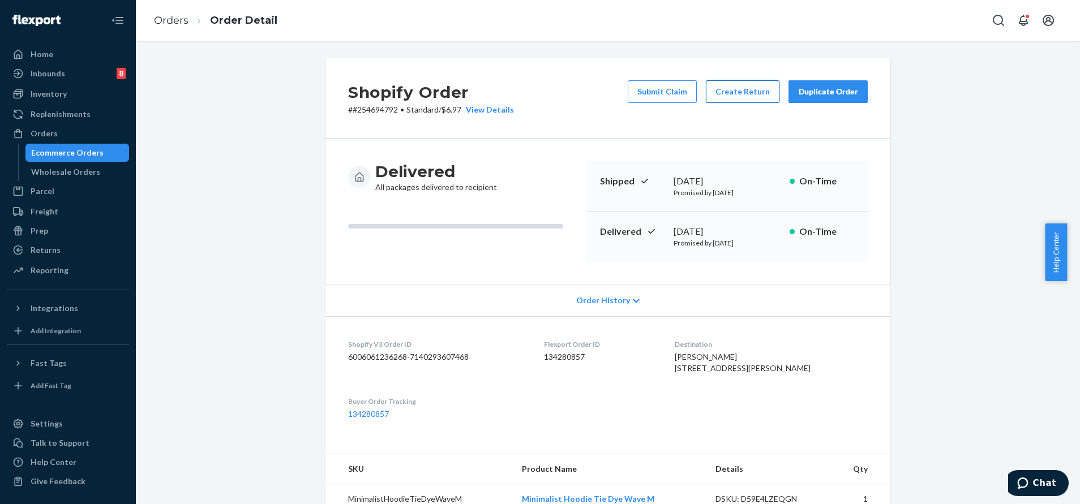
click at [731, 92] on button "Create Return" at bounding box center [743, 91] width 74 height 23
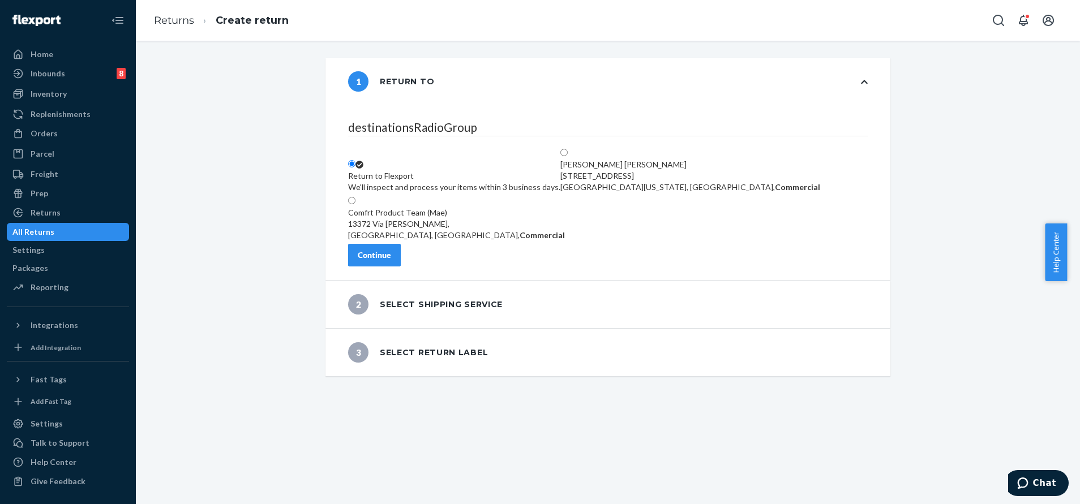
click at [389, 257] on div "Continue" at bounding box center [374, 255] width 33 height 11
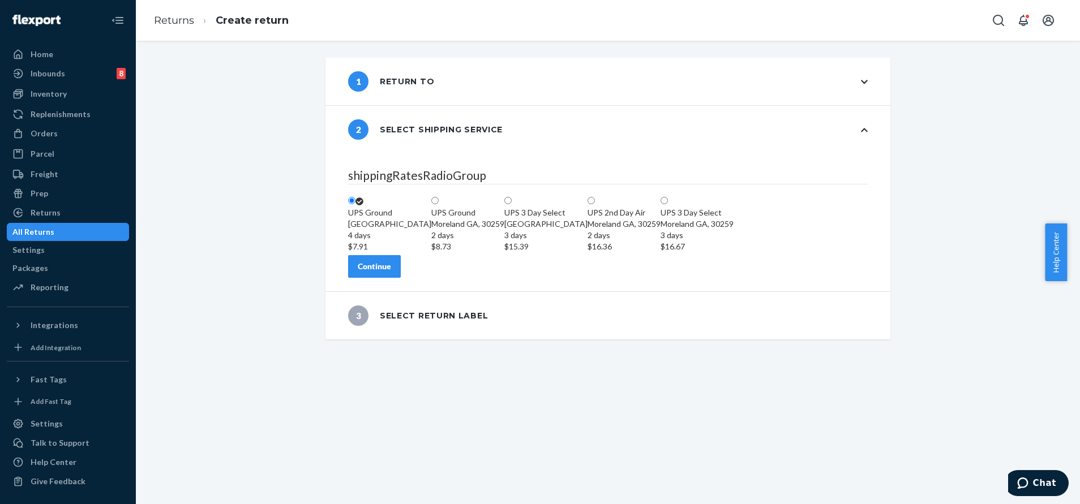
click at [486, 76] on div "1 Return to" at bounding box center [607, 82] width 565 height 48
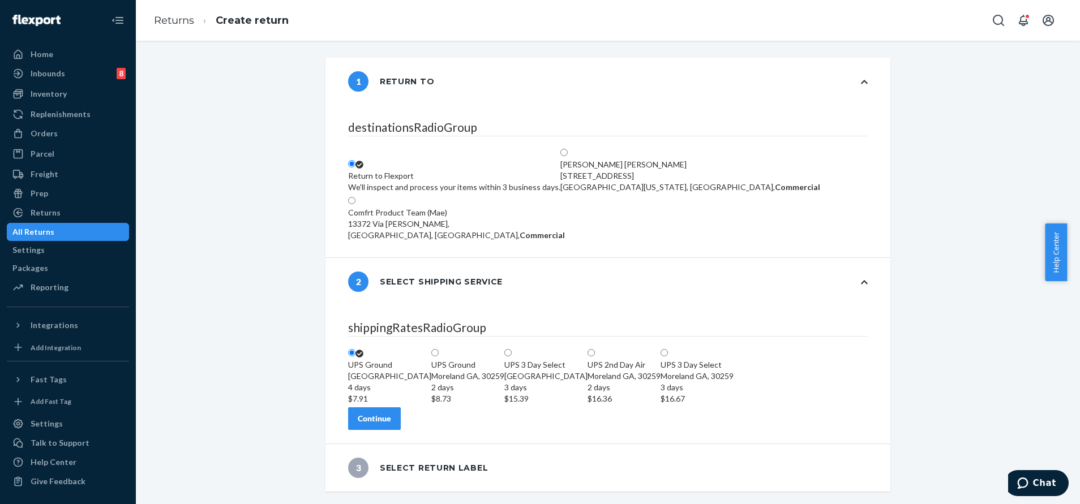
click at [542, 82] on div "1 Return to" at bounding box center [607, 82] width 565 height 48
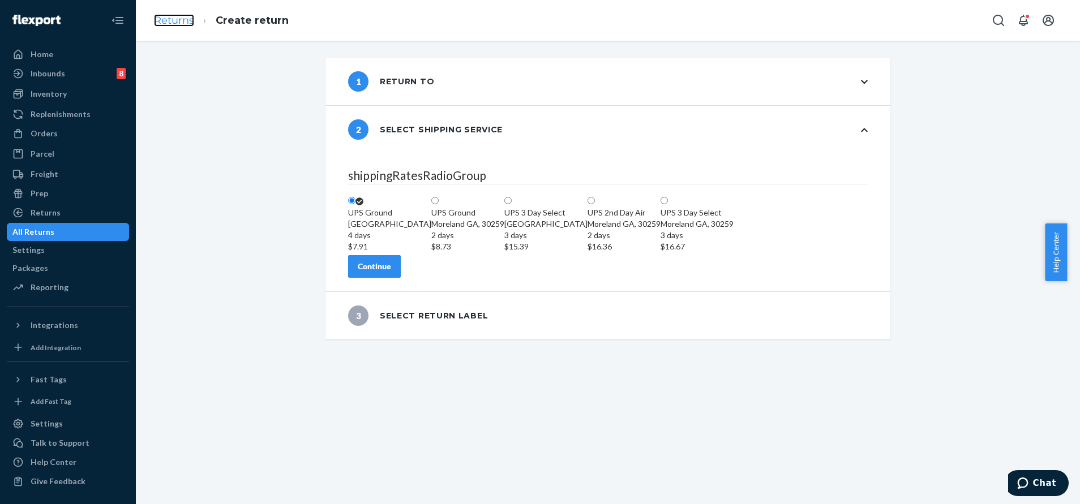
click at [166, 19] on link "Returns" at bounding box center [174, 20] width 40 height 12
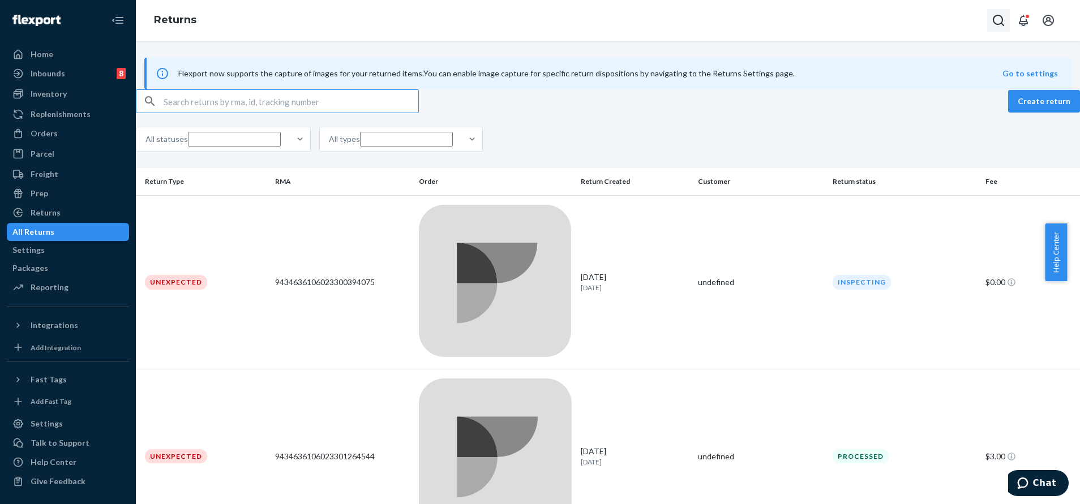
click at [996, 19] on icon "Open Search Box" at bounding box center [998, 21] width 14 height 14
type input "254694792"
click at [915, 23] on p "#254694792DELIVERRSPLIT7140293607468" at bounding box center [928, 17] width 164 height 11
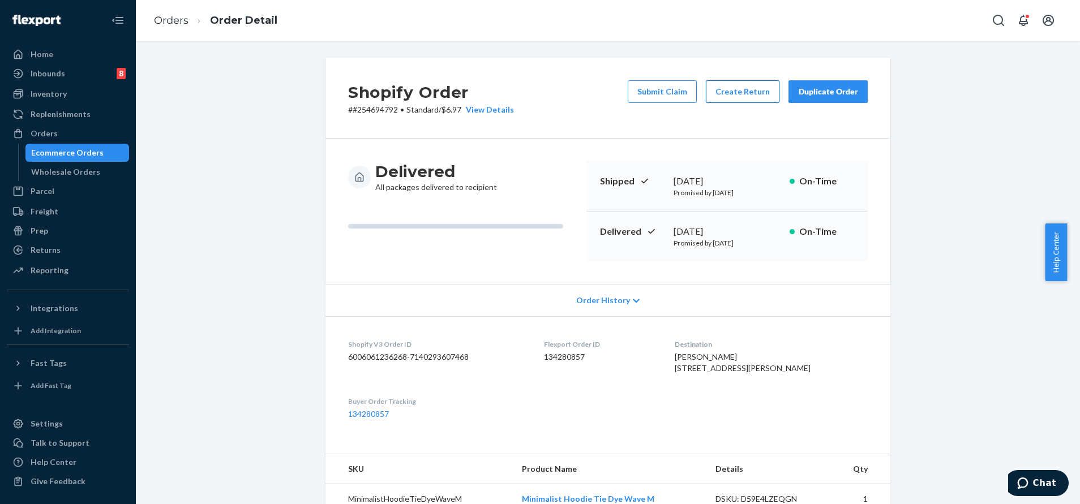
click at [729, 86] on button "Create Return" at bounding box center [743, 91] width 74 height 23
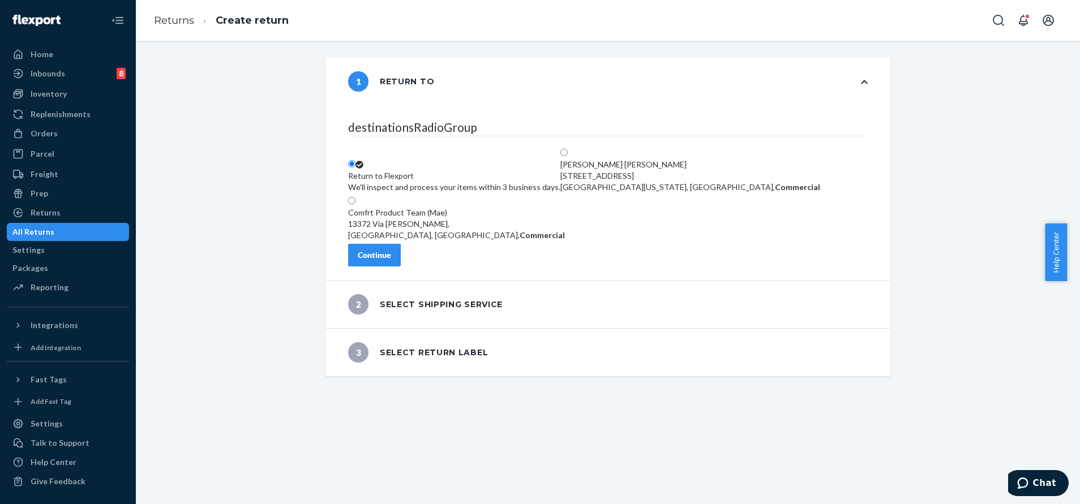
click at [401, 267] on button "Continue" at bounding box center [374, 255] width 53 height 23
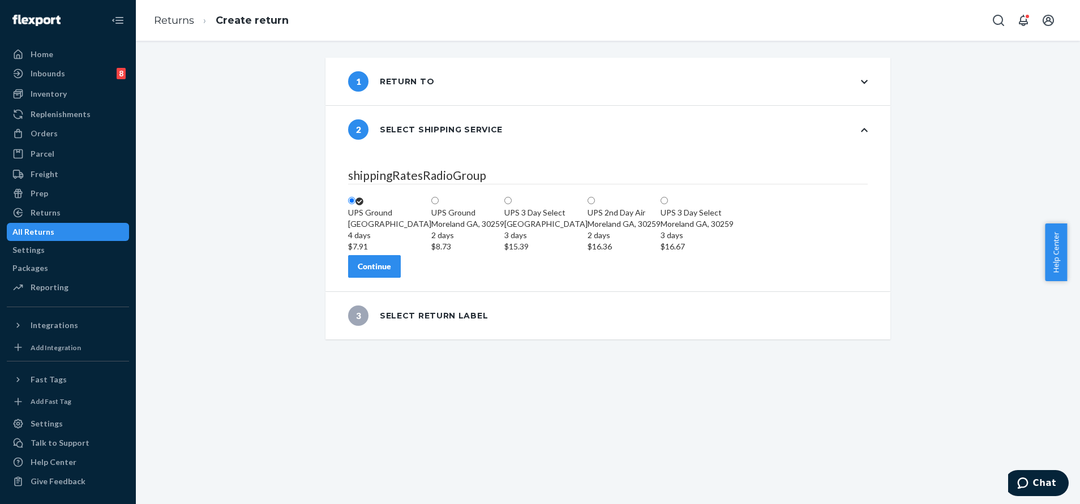
click at [391, 272] on div "Continue" at bounding box center [374, 266] width 33 height 11
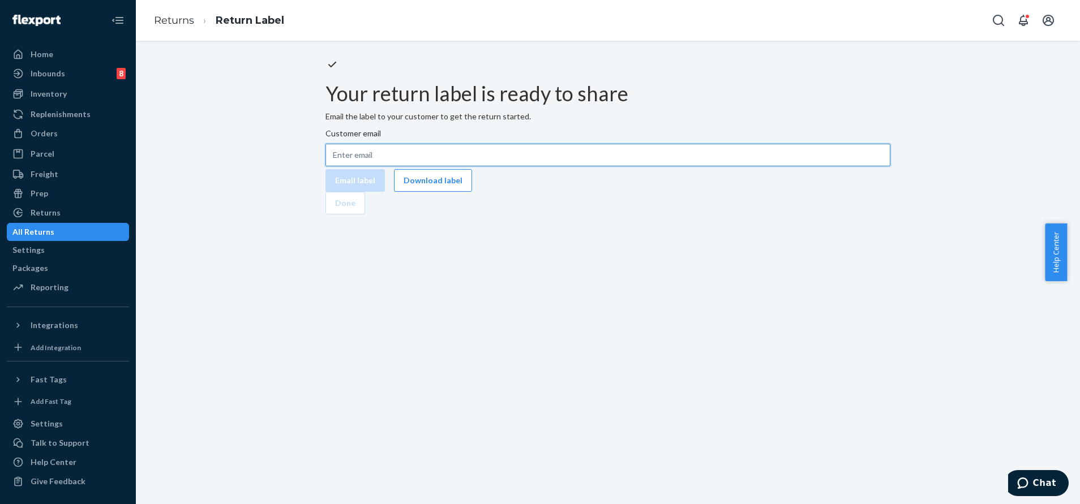
click at [560, 166] on input "Customer email" at bounding box center [607, 155] width 565 height 23
paste input "[EMAIL_ADDRESS][DOMAIN_NAME]"
type input "[EMAIL_ADDRESS][DOMAIN_NAME]"
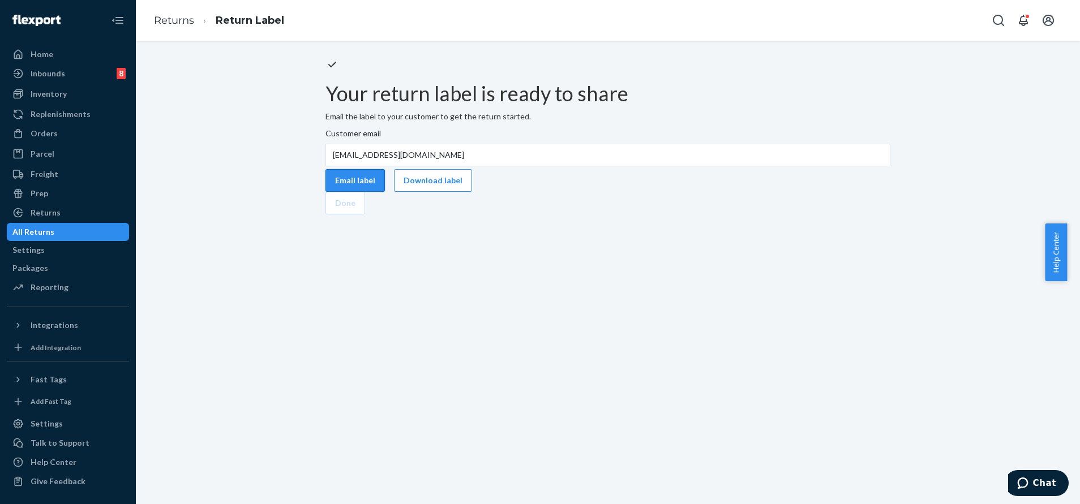
click at [385, 192] on button "Email label" at bounding box center [354, 180] width 59 height 23
drag, startPoint x: 565, startPoint y: 260, endPoint x: 534, endPoint y: 199, distance: 69.1
click at [534, 144] on div "Customer email" at bounding box center [607, 136] width 565 height 16
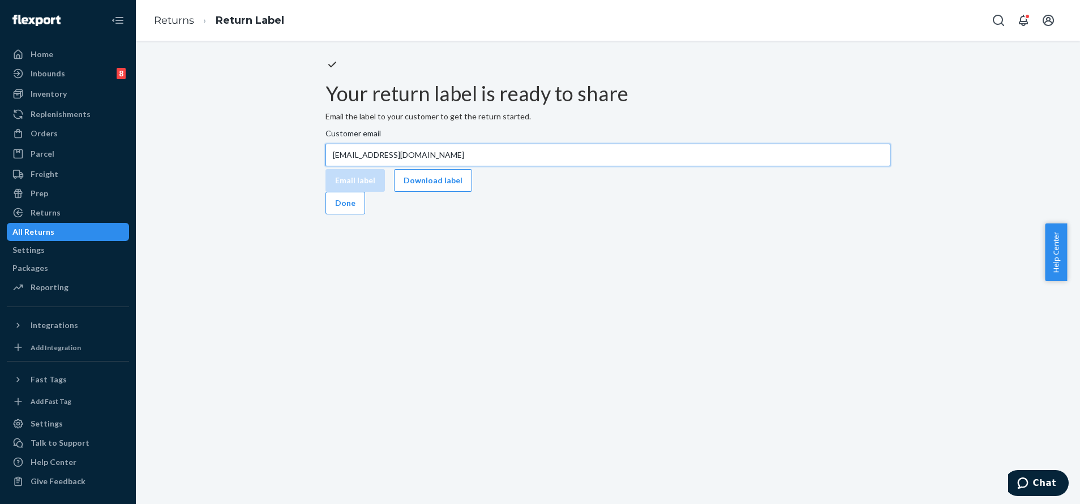
click at [534, 166] on input "[EMAIL_ADDRESS][DOMAIN_NAME]" at bounding box center [607, 155] width 565 height 23
click at [472, 192] on button "Download label" at bounding box center [433, 180] width 78 height 23
